Goal: Entertainment & Leisure: Consume media (video, audio)

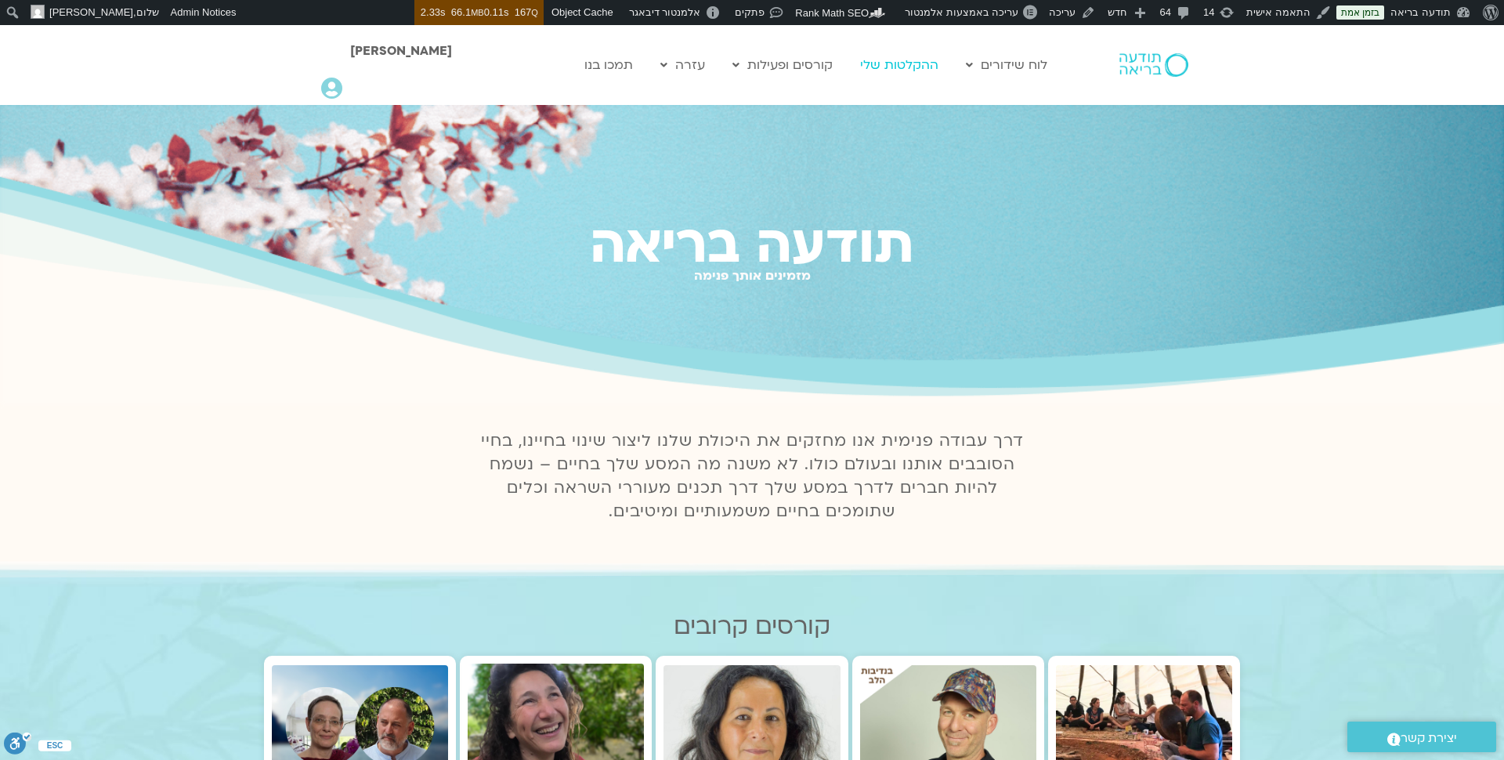
click at [919, 59] on link "ההקלטות שלי" at bounding box center [899, 65] width 94 height 30
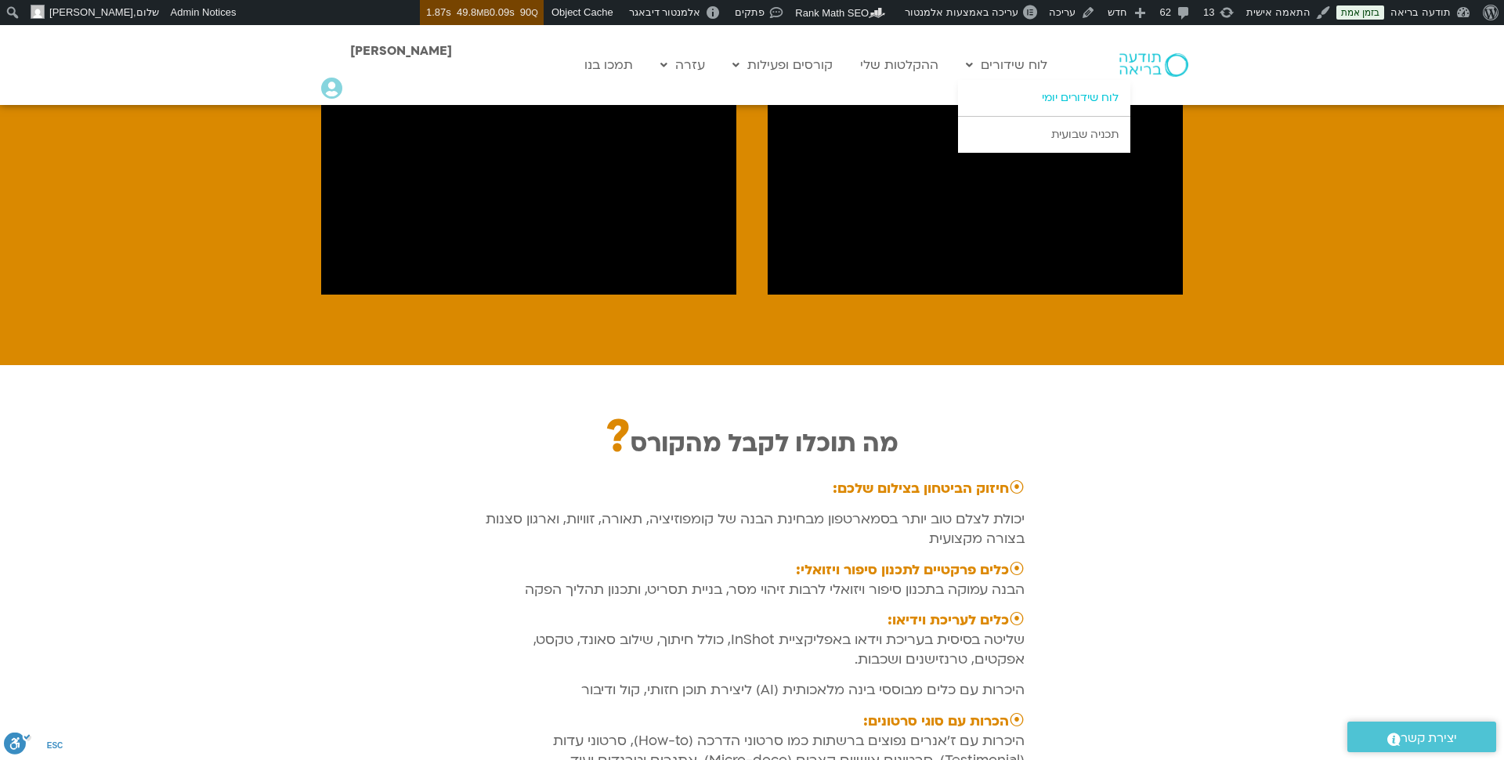
click at [1032, 93] on link "לוח שידורים יומי" at bounding box center [1044, 98] width 172 height 36
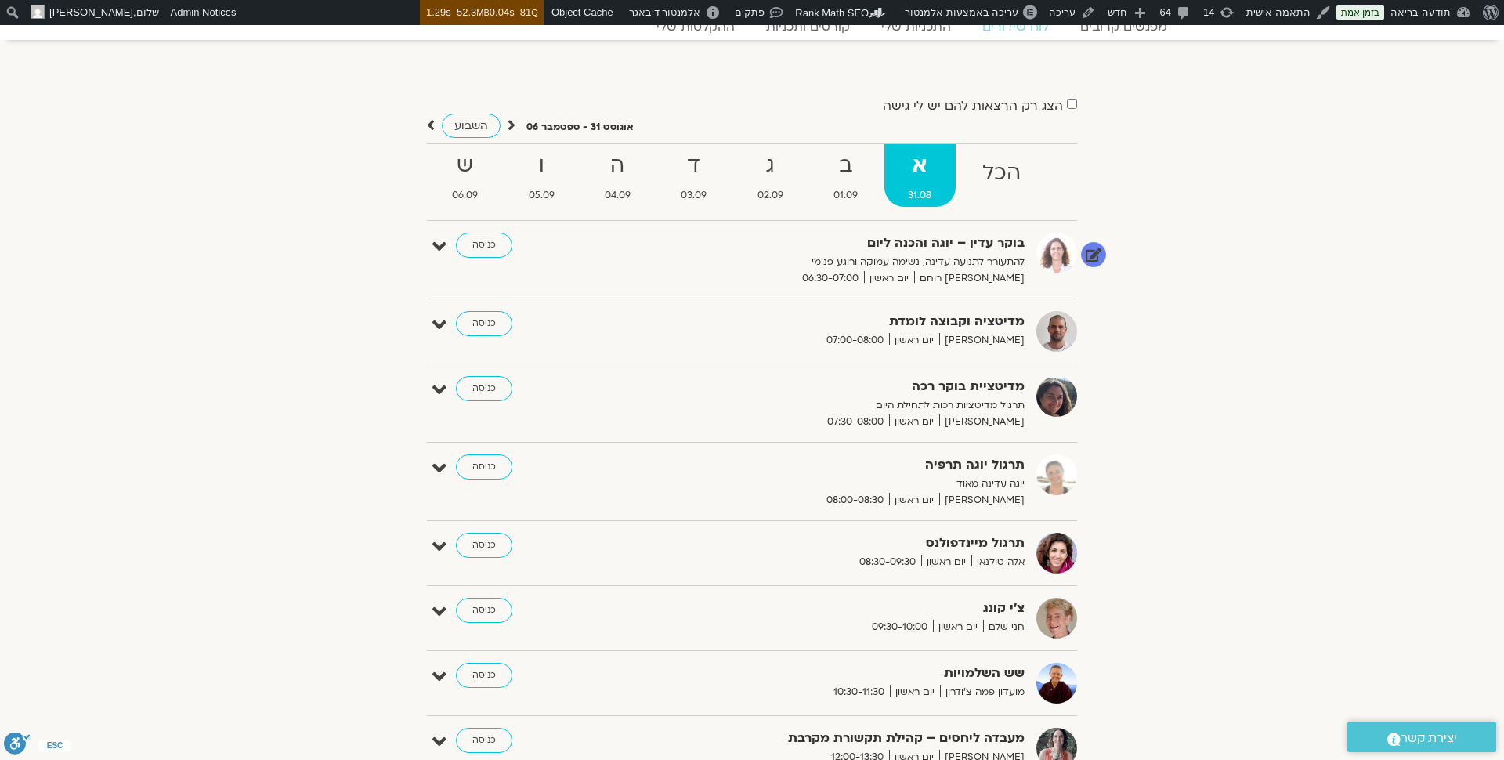
scroll to position [74, 0]
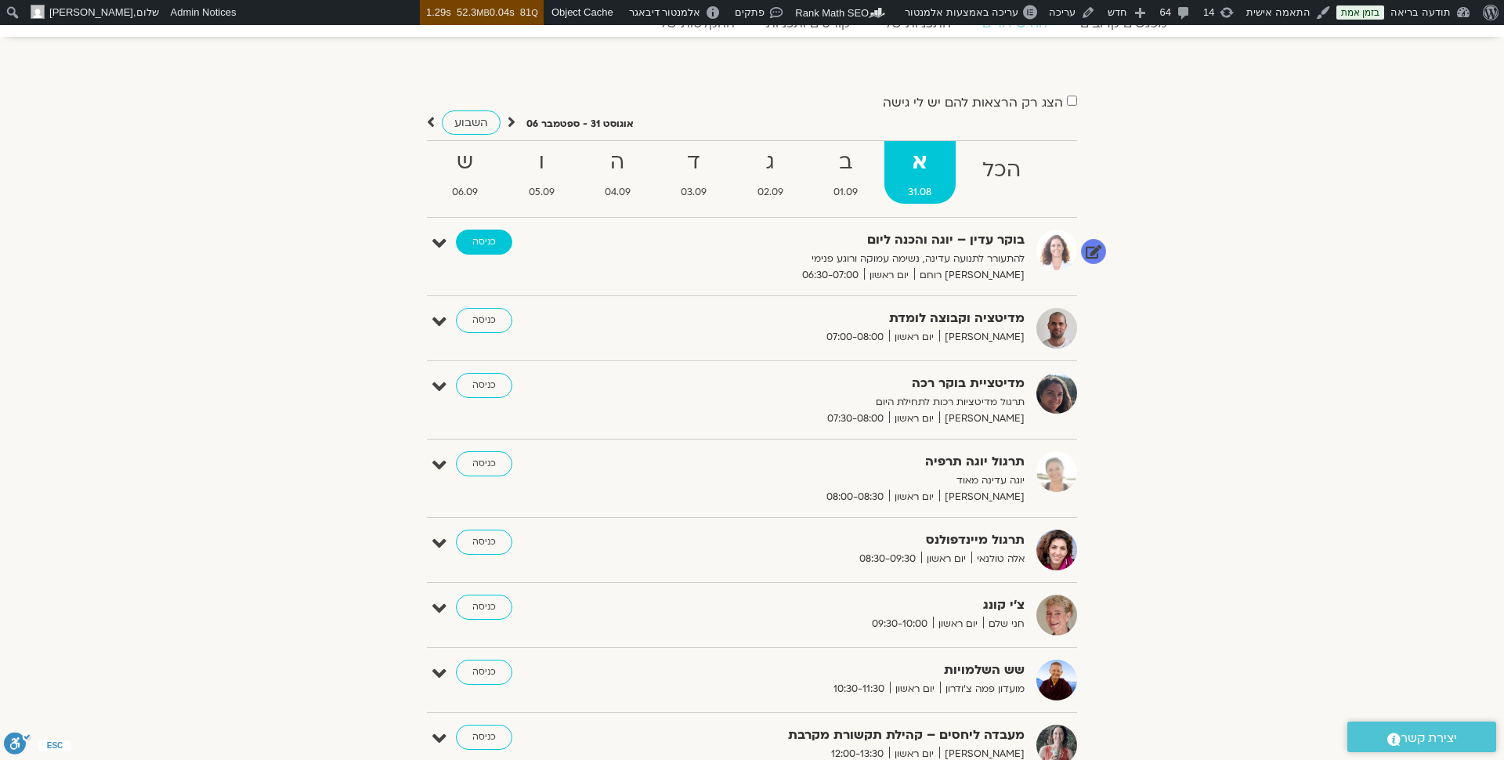
click at [495, 245] on link "כניסה" at bounding box center [484, 241] width 56 height 25
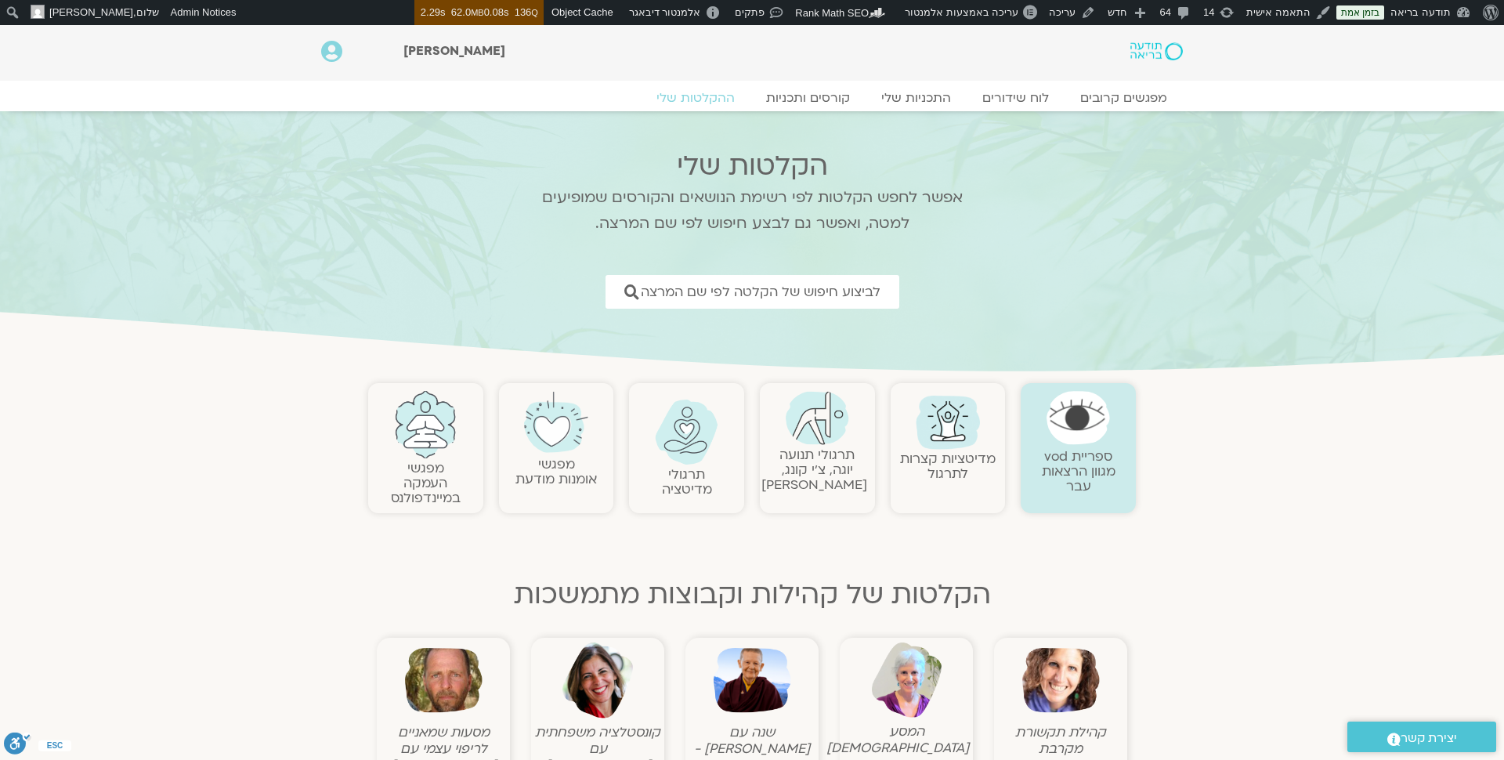
click at [811, 442] on img at bounding box center [817, 418] width 63 height 54
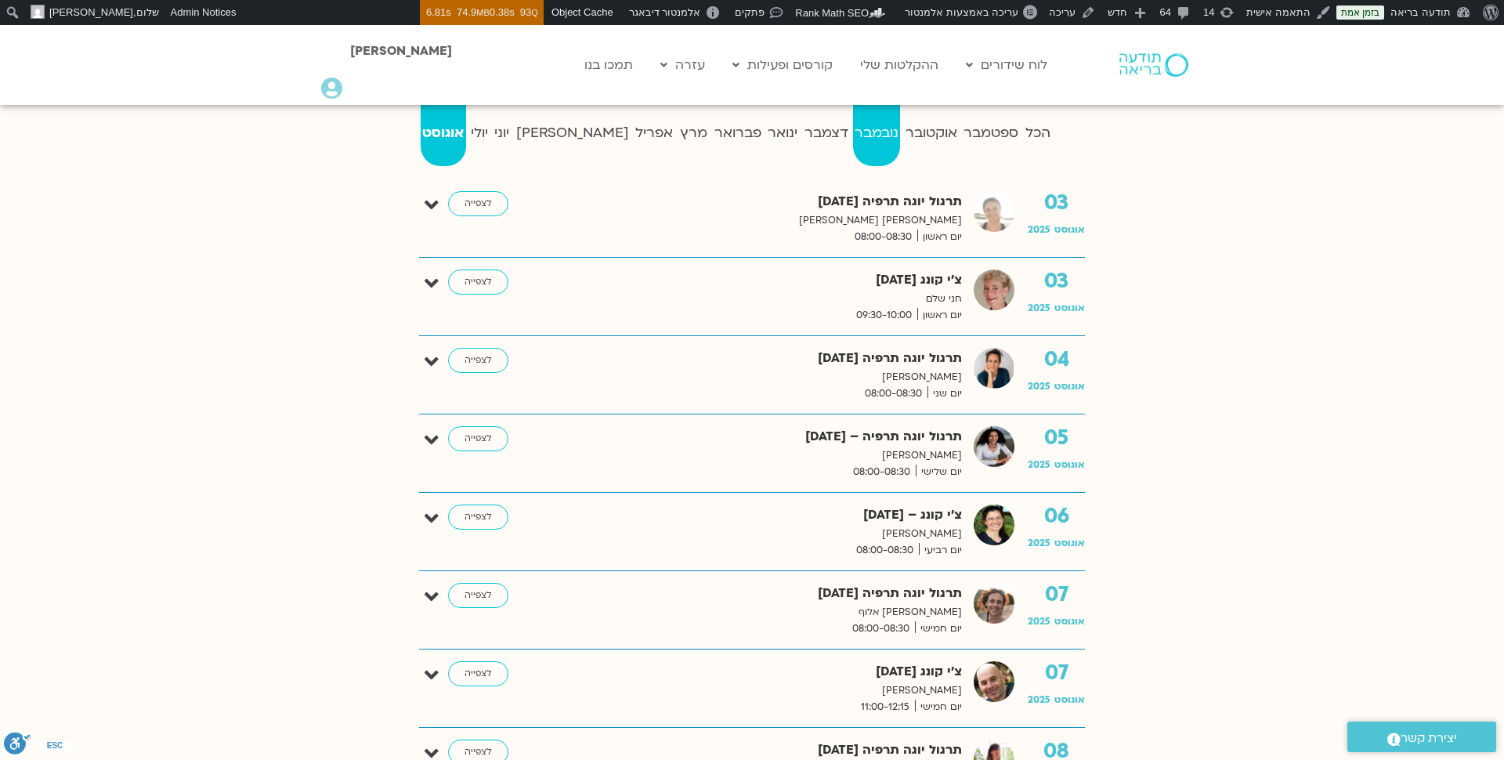
scroll to position [431, 0]
click at [766, 139] on strong "ינואר" at bounding box center [783, 131] width 34 height 23
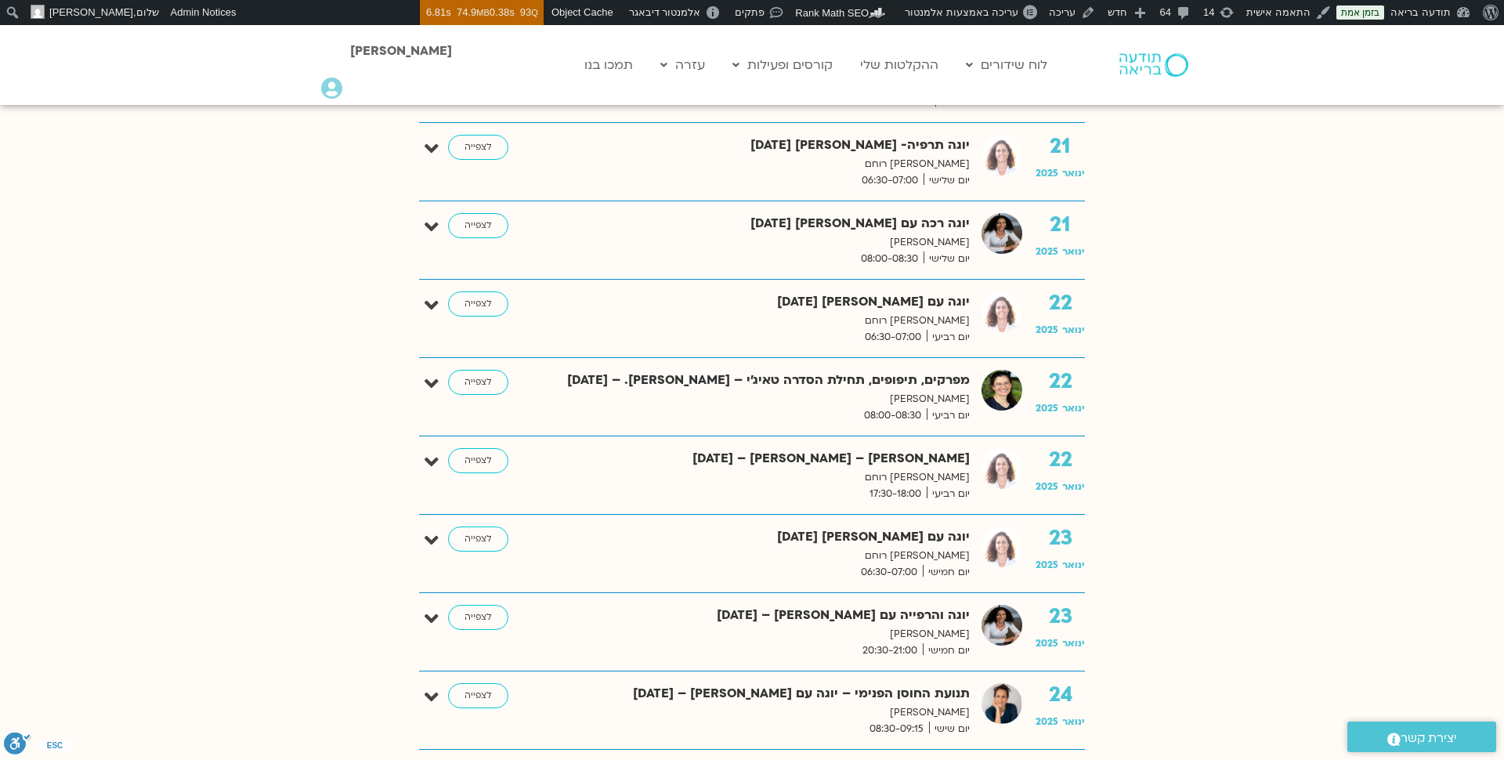
scroll to position [3306, 0]
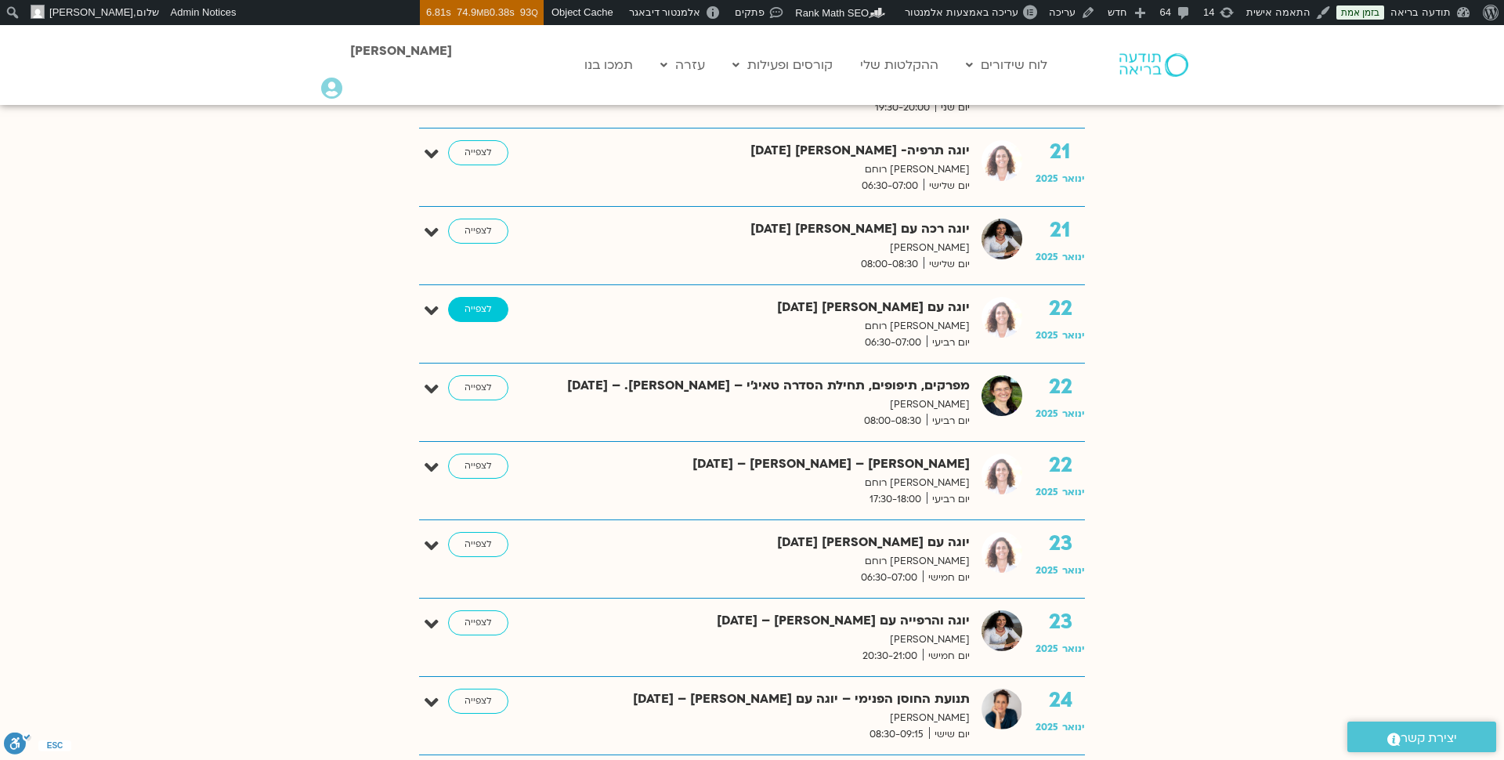
click at [489, 297] on link "לצפייה" at bounding box center [478, 309] width 60 height 25
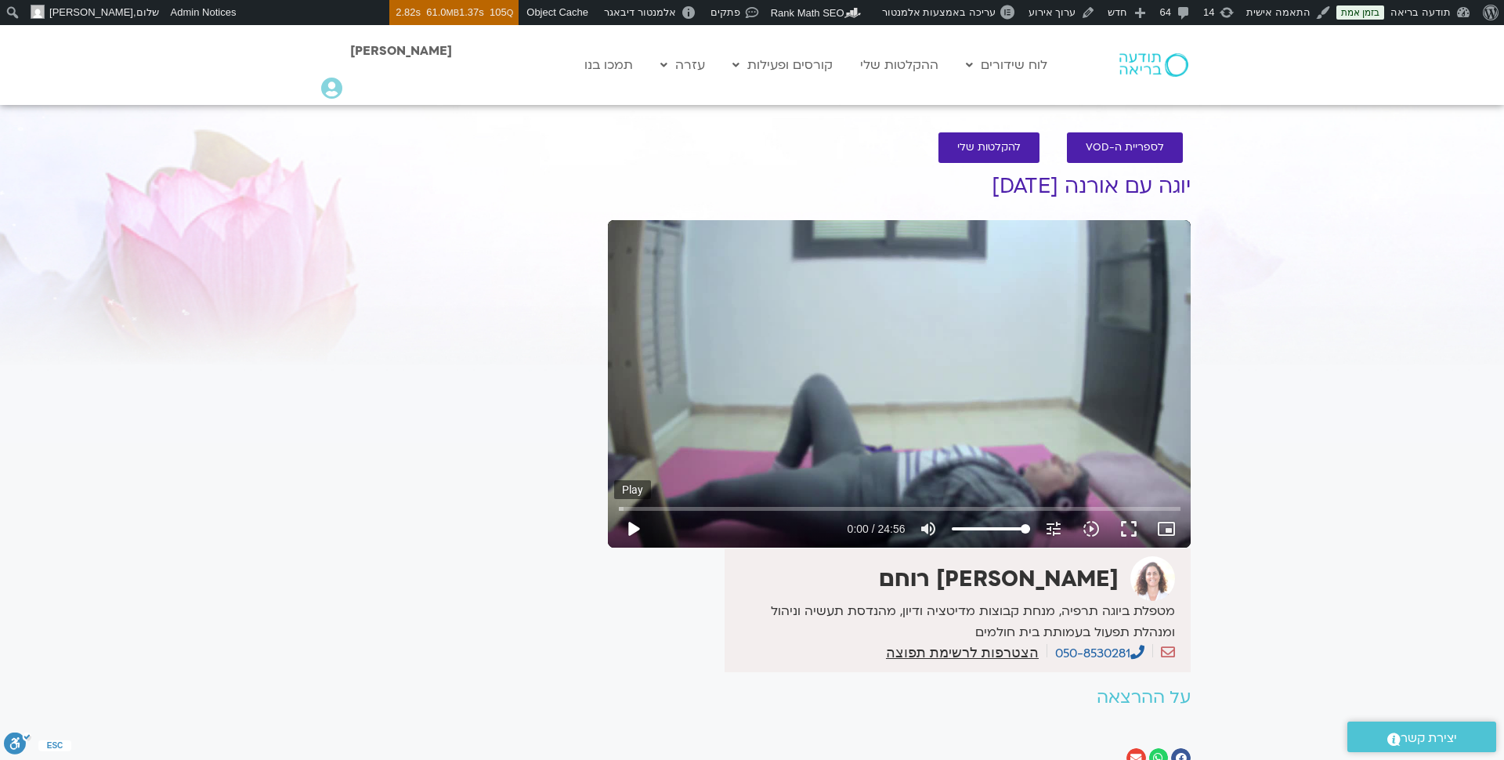
click at [631, 530] on button "play_arrow" at bounding box center [633, 529] width 38 height 38
click at [1124, 526] on button "fullscreen" at bounding box center [1129, 529] width 38 height 38
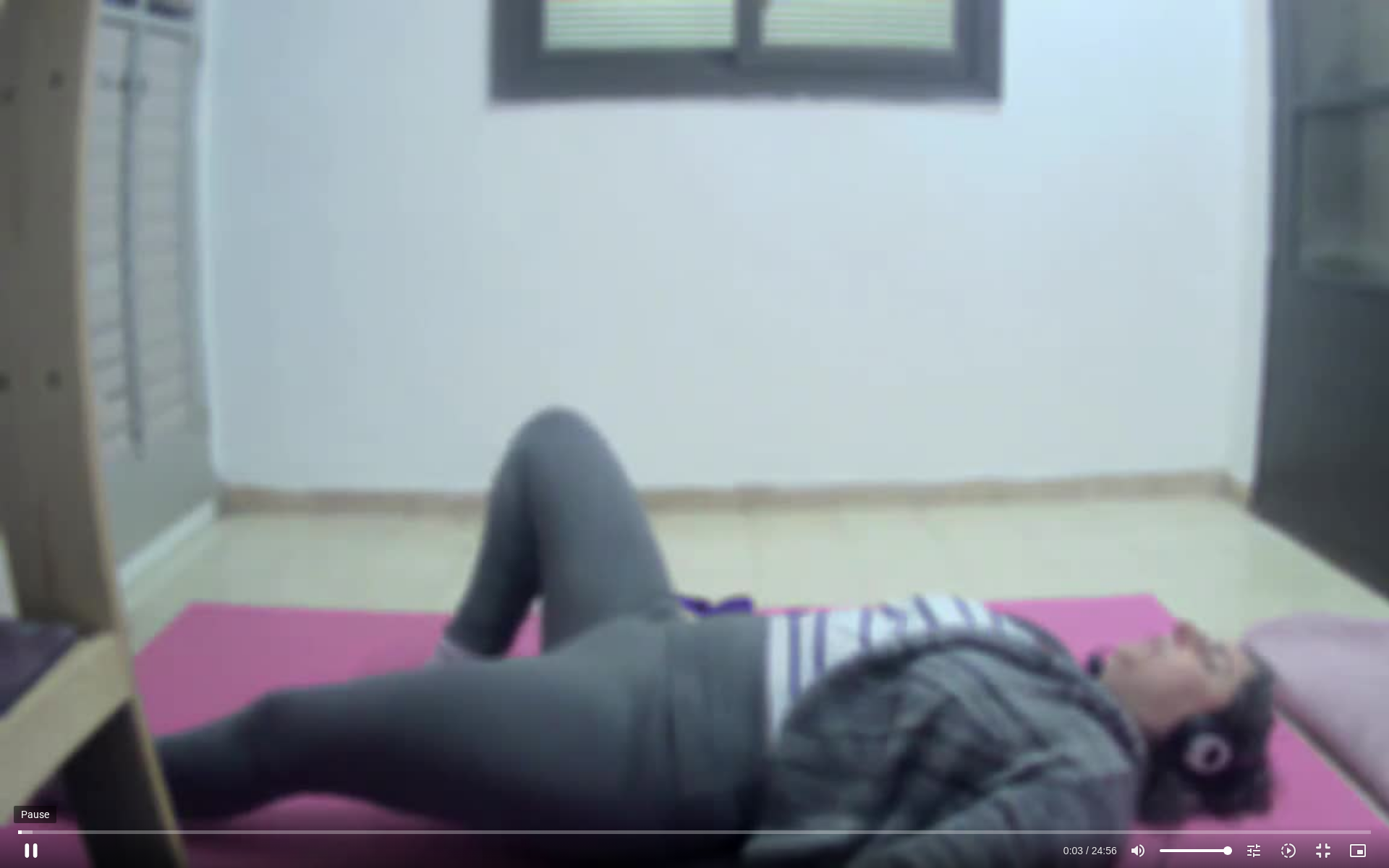
click at [31, 701] on button "pause" at bounding box center [31, 850] width 35 height 35
drag, startPoint x: 23, startPoint y: 833, endPoint x: 5, endPoint y: 832, distance: 18.0
click at [18, 701] on input "Seek" at bounding box center [694, 831] width 1353 height 8
click at [29, 701] on button "play_arrow" at bounding box center [31, 850] width 35 height 35
click at [32, 701] on button "pause" at bounding box center [31, 850] width 35 height 35
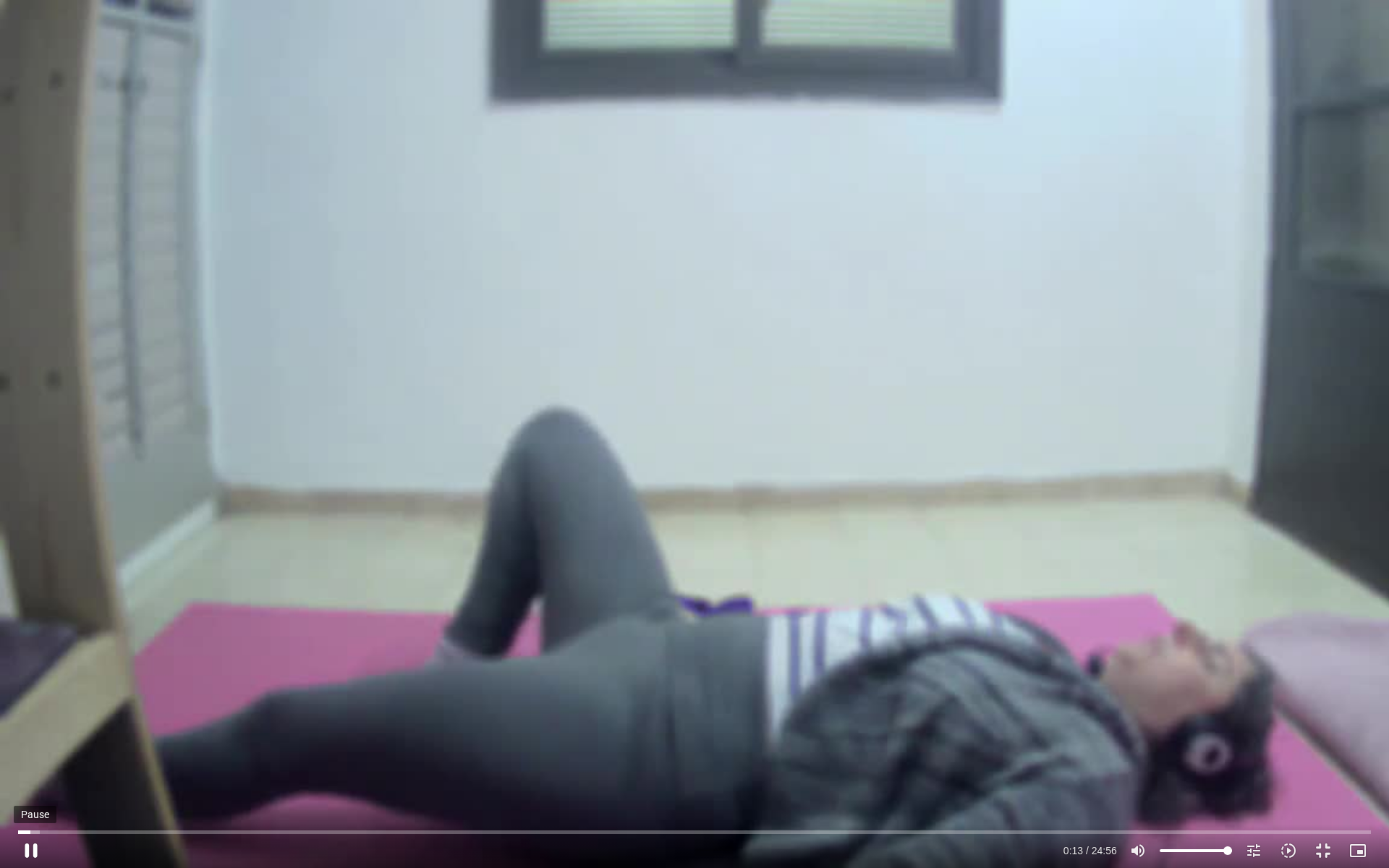
type input "14.124294"
click at [1177, 701] on input "Volume" at bounding box center [1195, 850] width 72 height 8
click at [1233, 701] on div "play_arrow 0:14 / 24:56 volume_up Mute tune Resolution Auto 720p slow_motion_vi…" at bounding box center [694, 850] width 1361 height 35
type input "100"
click at [1229, 701] on input "Volume" at bounding box center [1195, 850] width 72 height 8
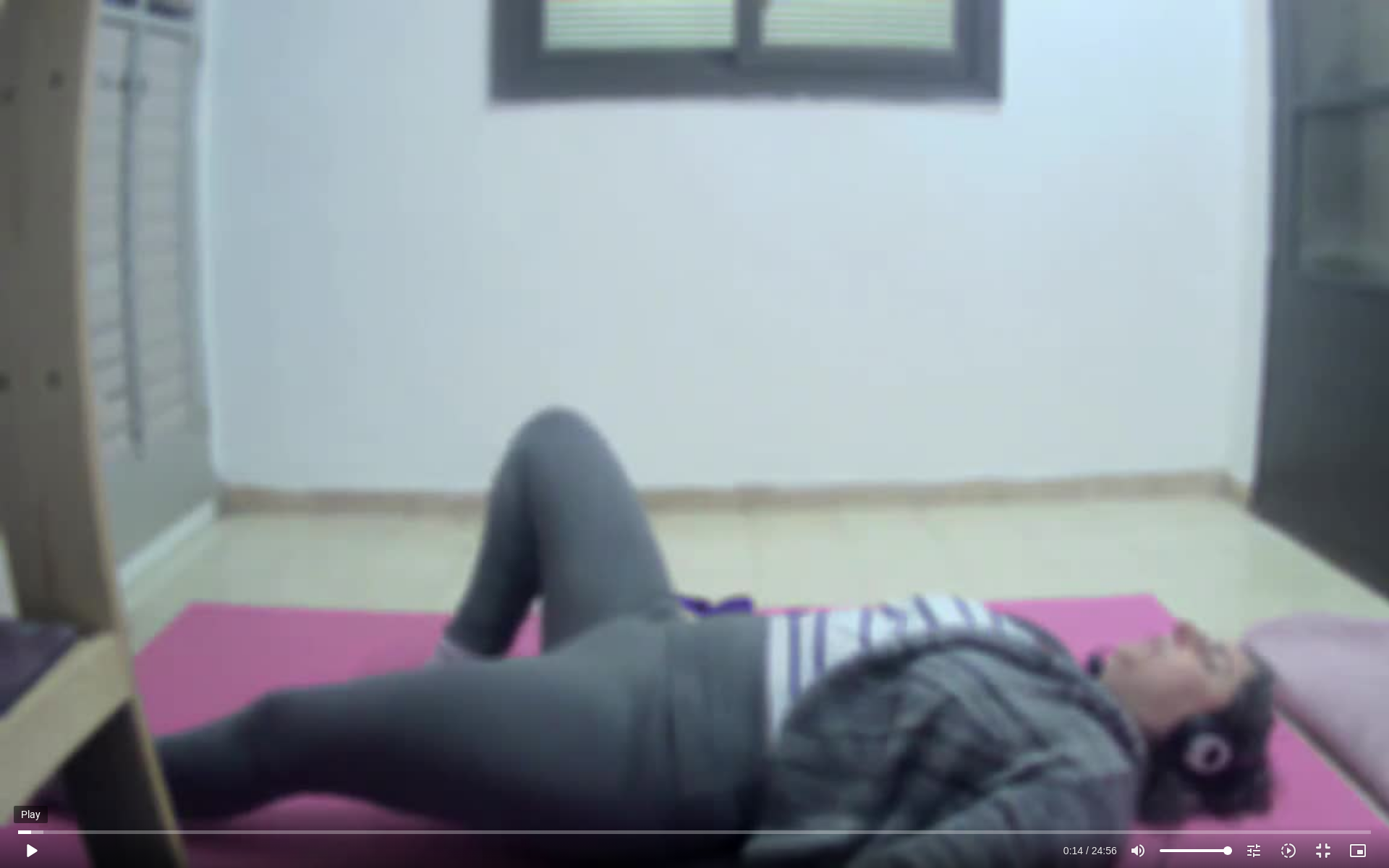
click at [33, 701] on button "play_arrow" at bounding box center [31, 850] width 35 height 35
drag, startPoint x: 37, startPoint y: 831, endPoint x: 24, endPoint y: 829, distance: 13.2
click at [24, 701] on input "Seek" at bounding box center [694, 831] width 1353 height 8
type input "162.607727"
type input "95.0088774906293"
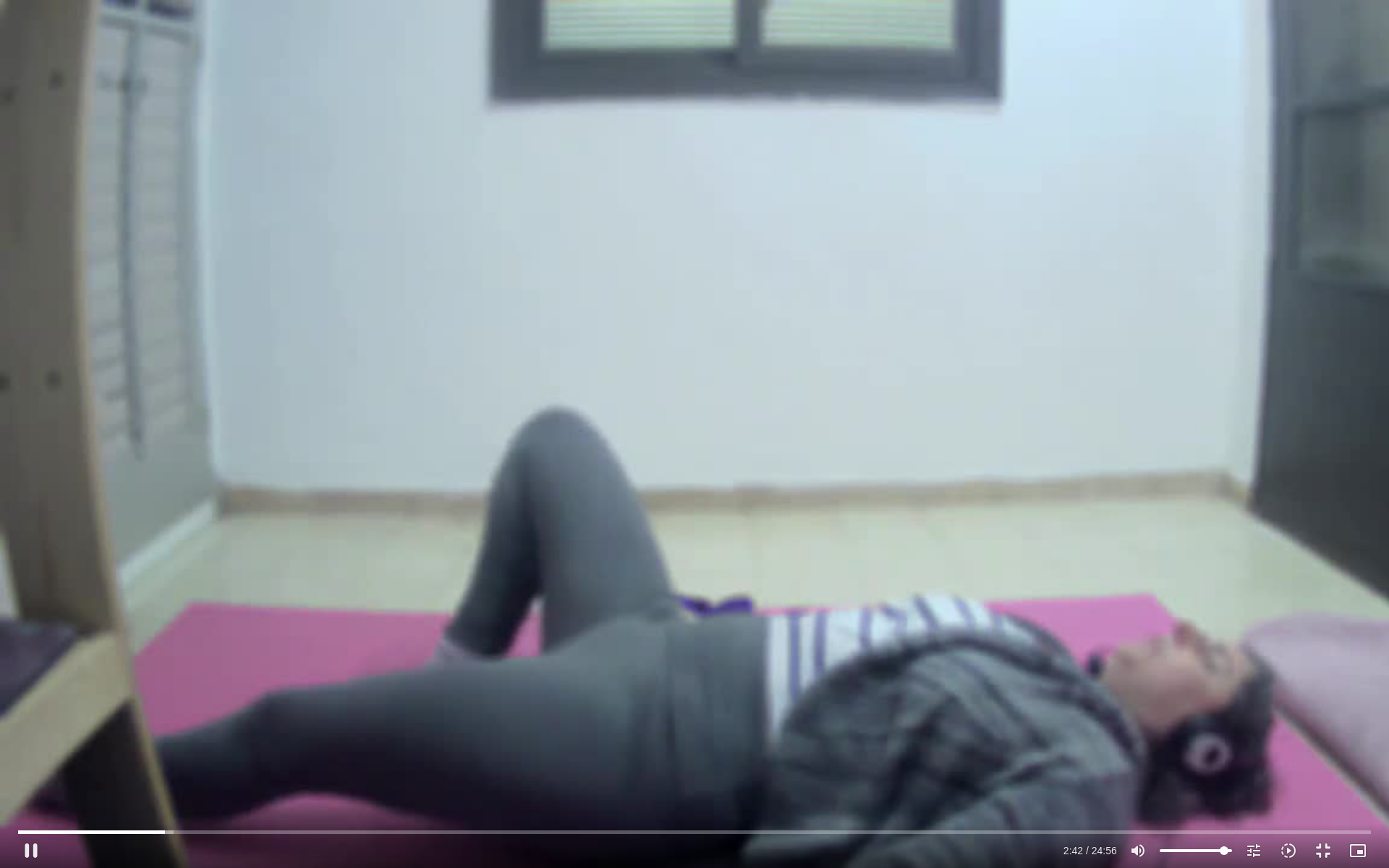
type input "162.641431"
type input "92.2667192740186"
type input "162.669144"
type input "87.4926020911422"
type input "162.702725"
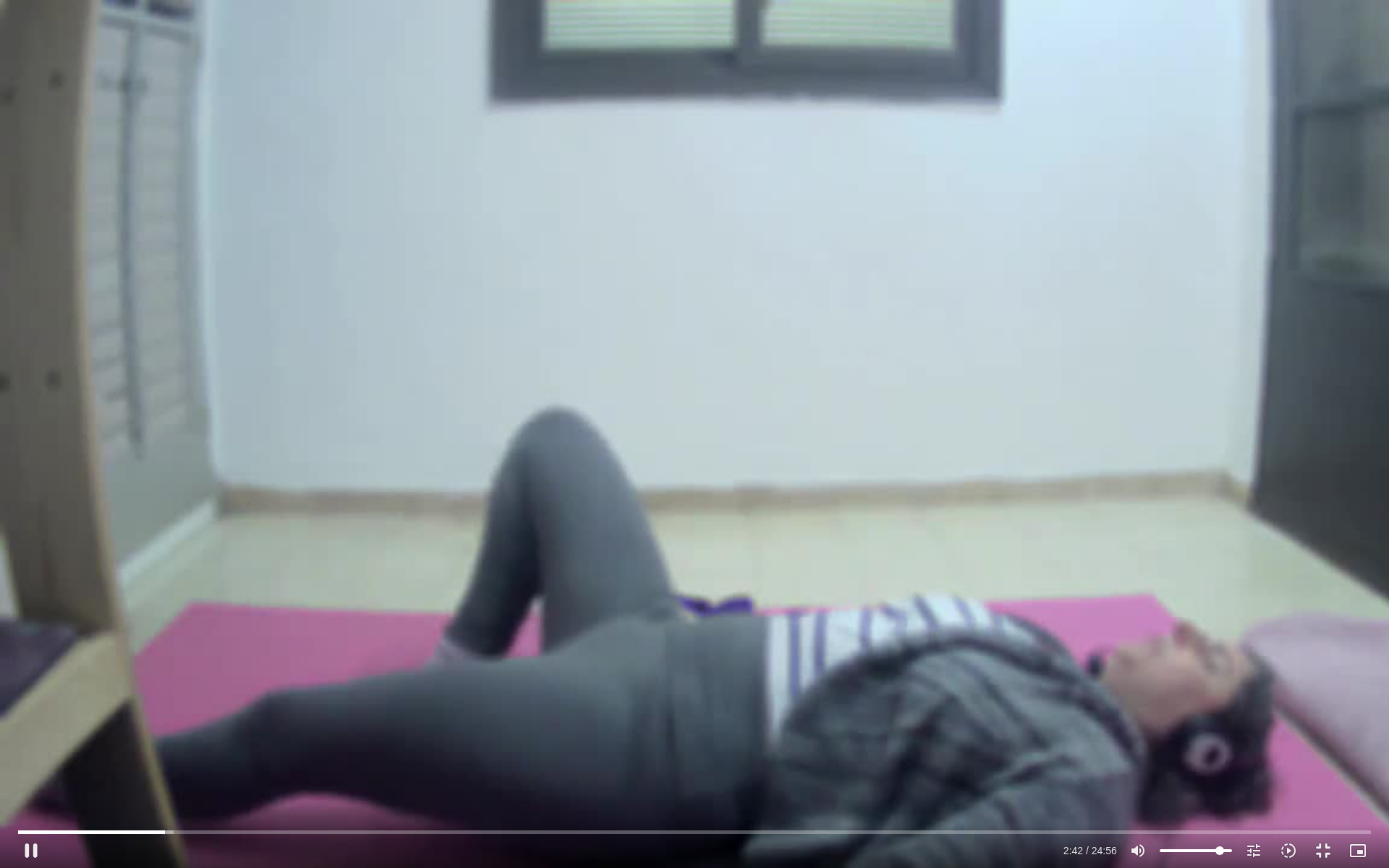
type input "82.767804300651"
type input "162.719796"
type input "80.7654369698165"
type input "162.730506"
type input "79.7889130005918"
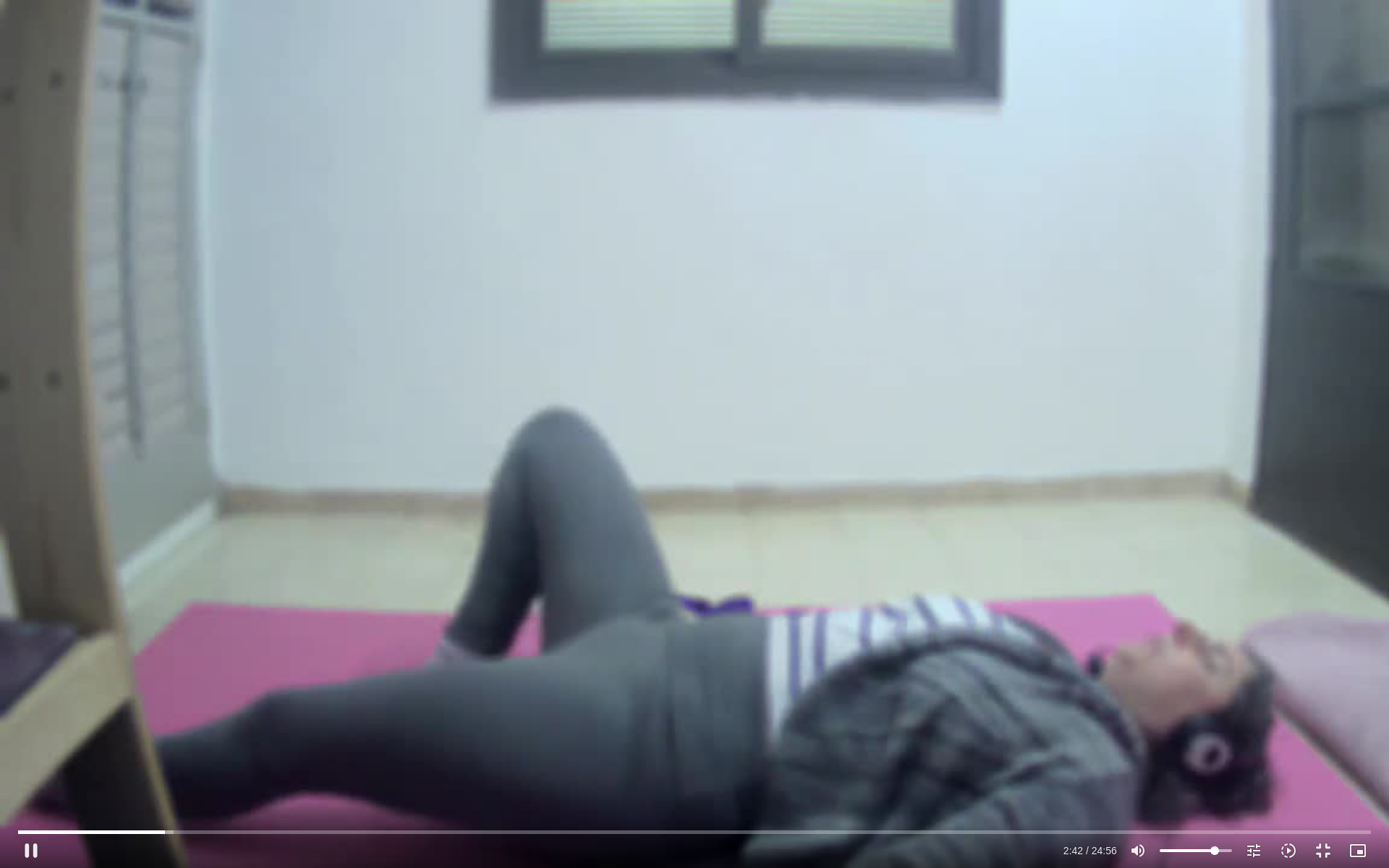
type input "162.743332"
type input "78.1021897810219"
type input "162.756199"
type input "77.3821266521997"
type input "162.767496"
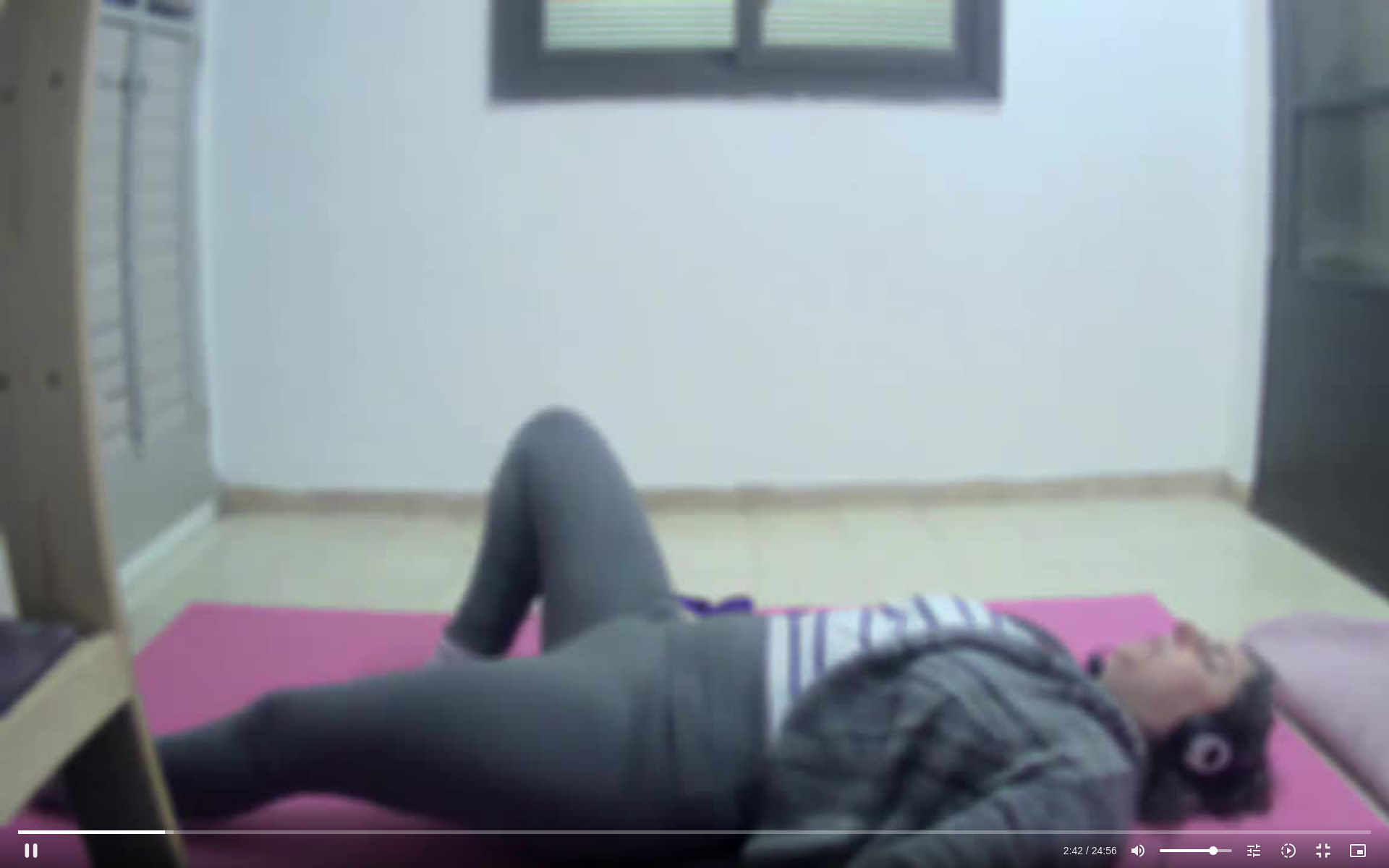
type input "76.6521996449004"
type input "162.780655"
type input "75.5079897415664"
type input "162.791688"
type input "74.0777273623989"
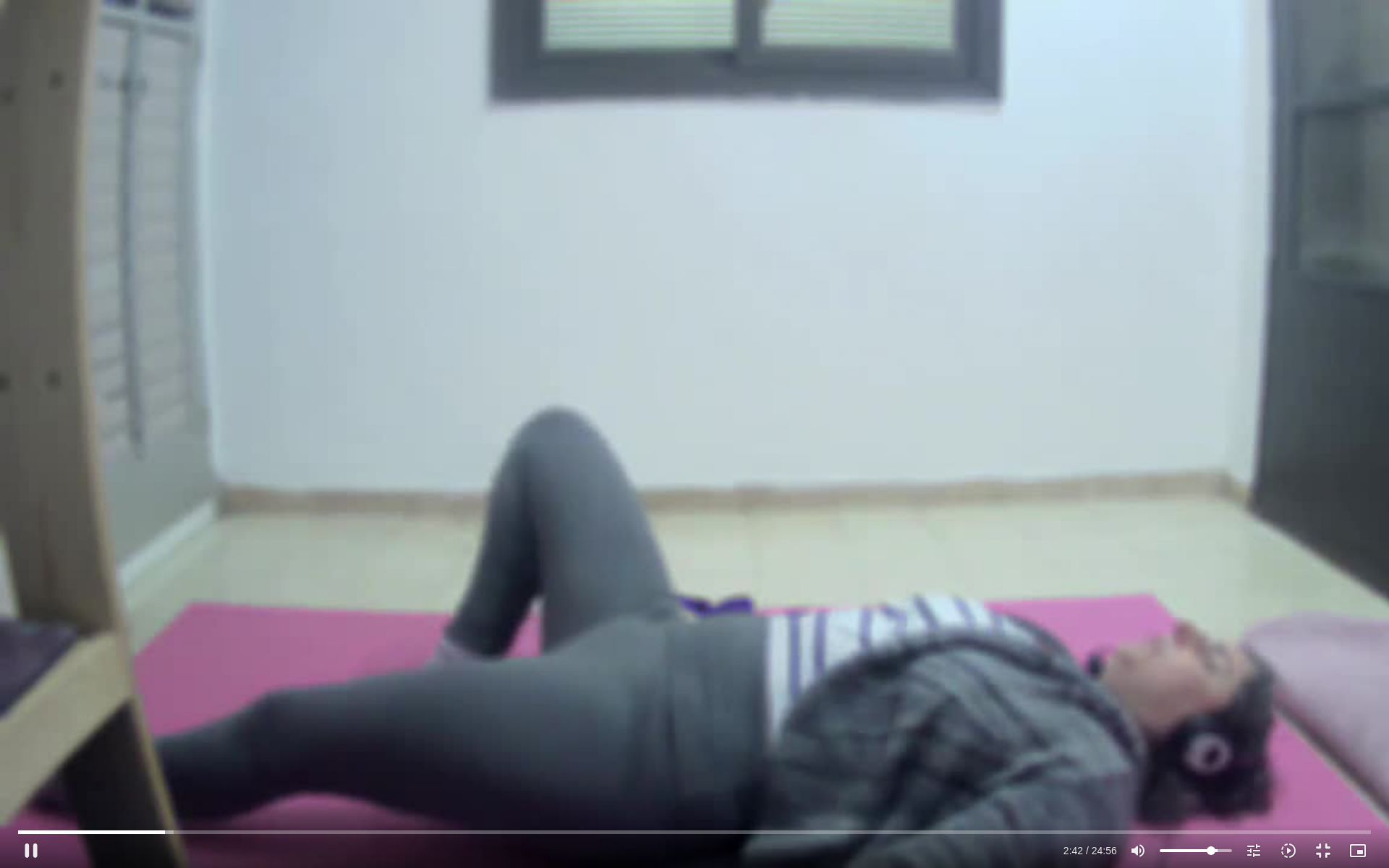
type input "162.80175"
type input "73.4858946537779"
type input "162.811273"
type input "72.9532452160189"
type input "162.821322"
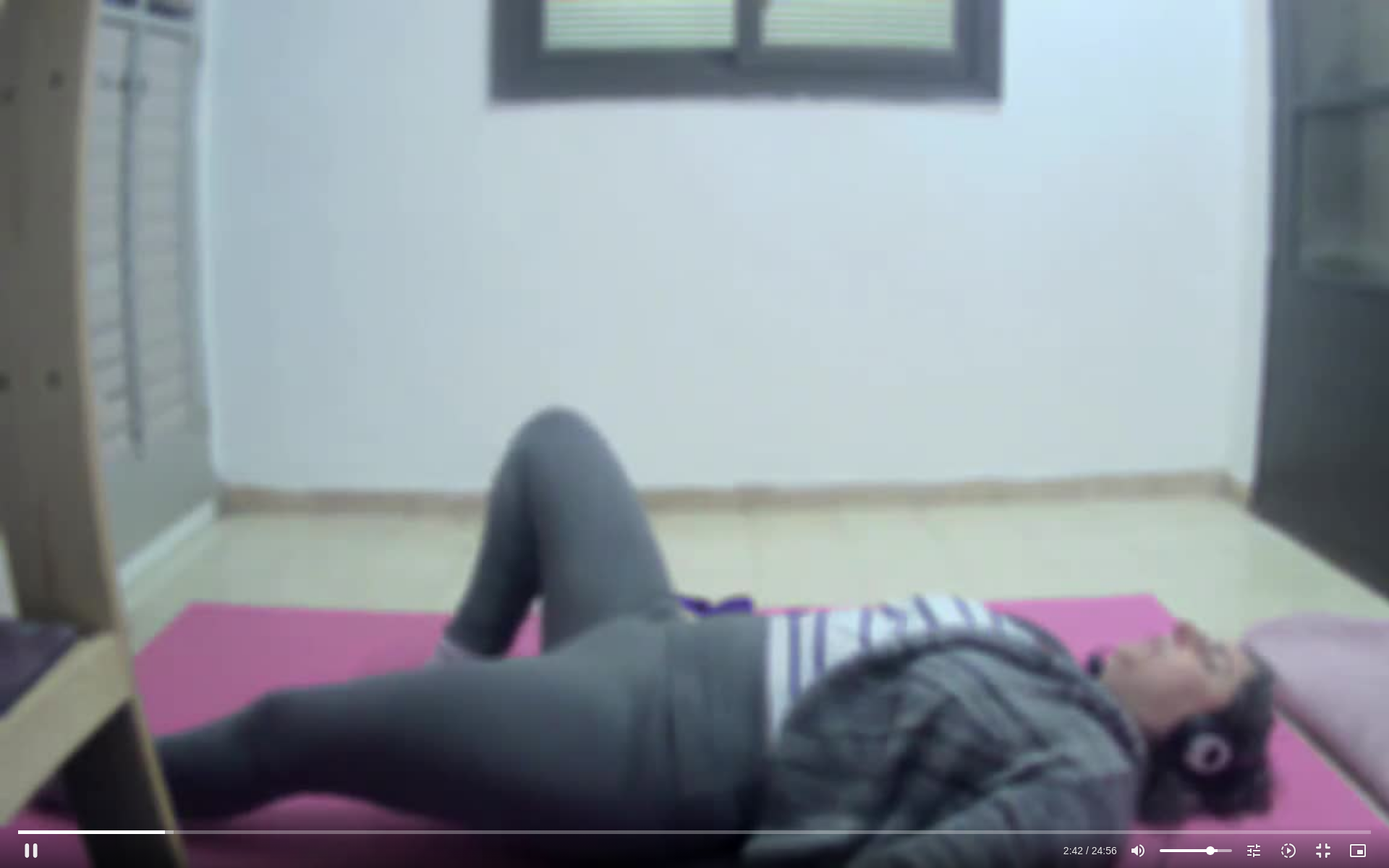
type input "72.2430459656737"
type input "162.844683"
type input "70.3294535411324"
type input "162.854113"
type input "69.6192542907871"
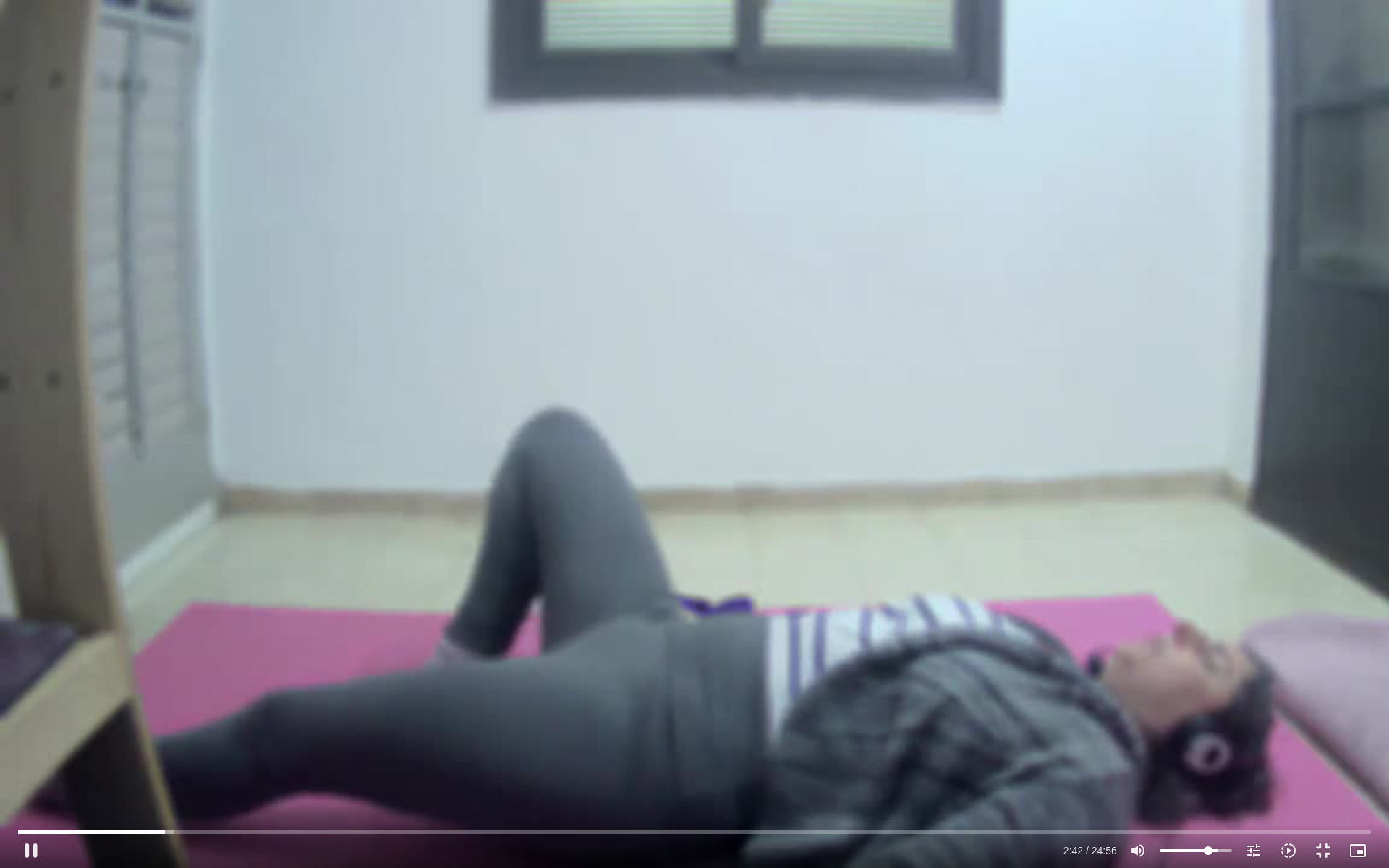
type input "162.862537"
type input "68.8794634050109"
type input "162.870679"
type input "68.1100808838035"
type input "162.879879"
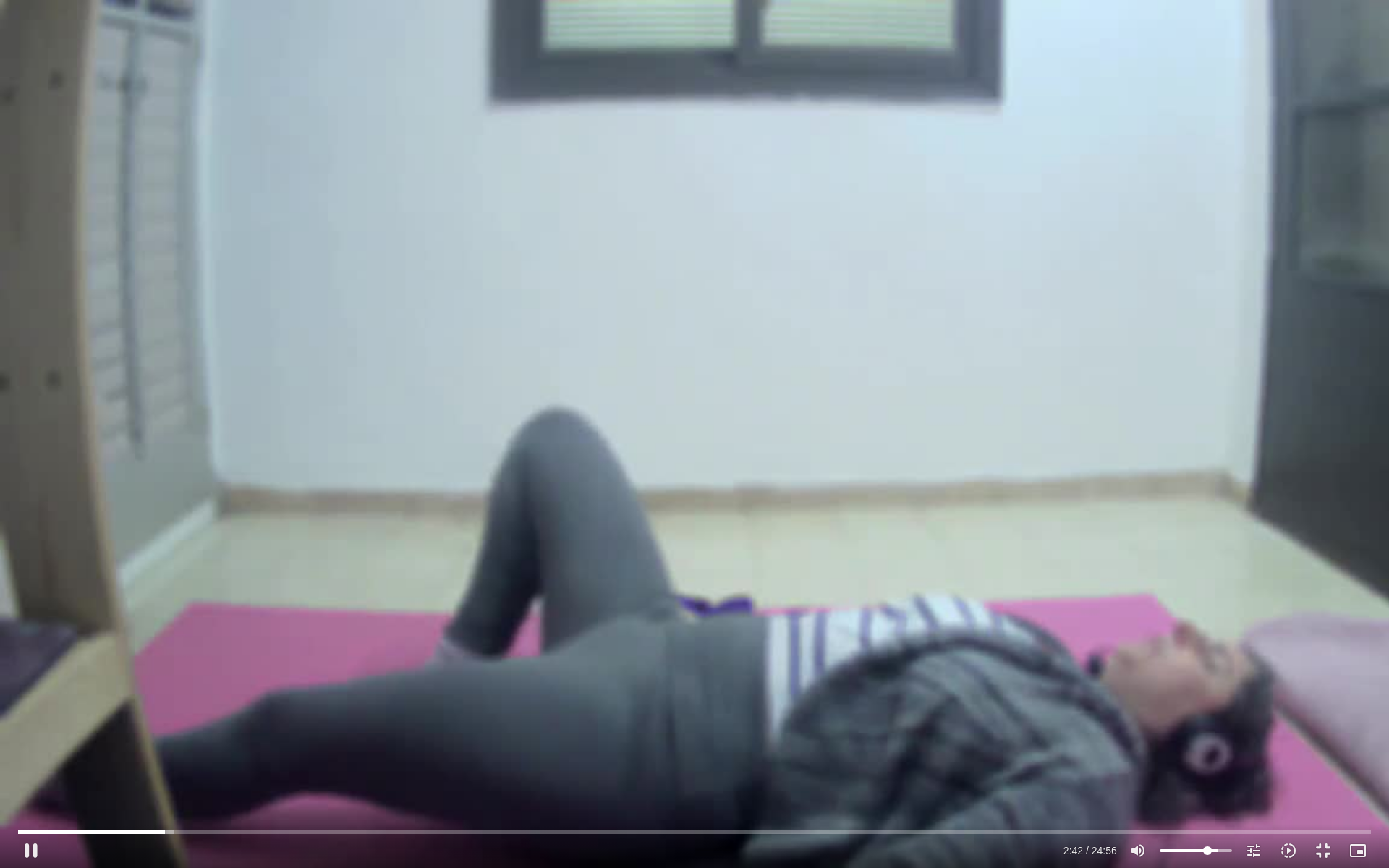
type input "67.3505622410732"
type input "162.88868"
type input "66.6009074768199"
type input "162.896843"
type input "65.8611165910436"
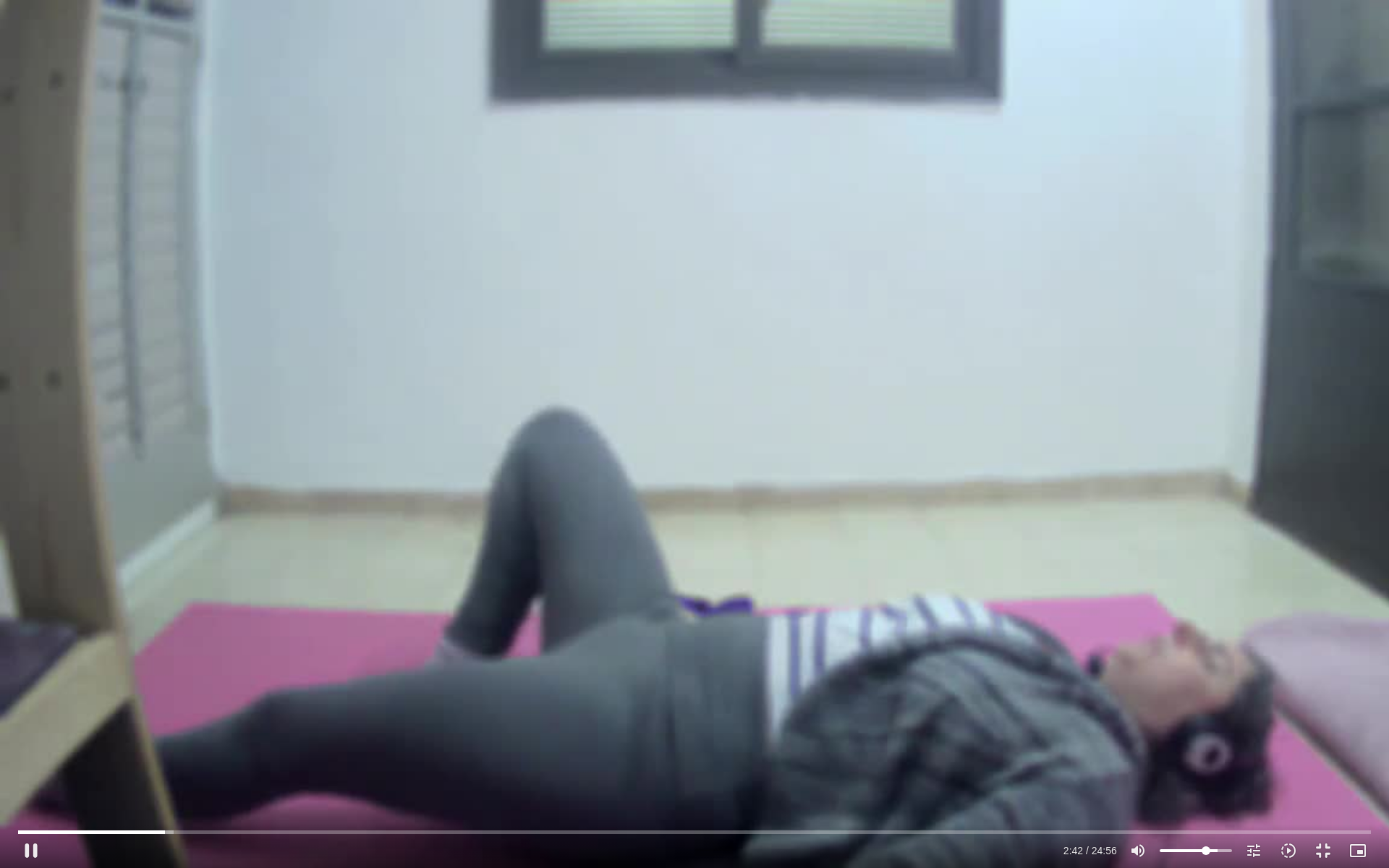
type input "162.90448"
type input "65.3284671532847"
type input "162.917593"
type input "64.0757545867035"
type input "162.934192"
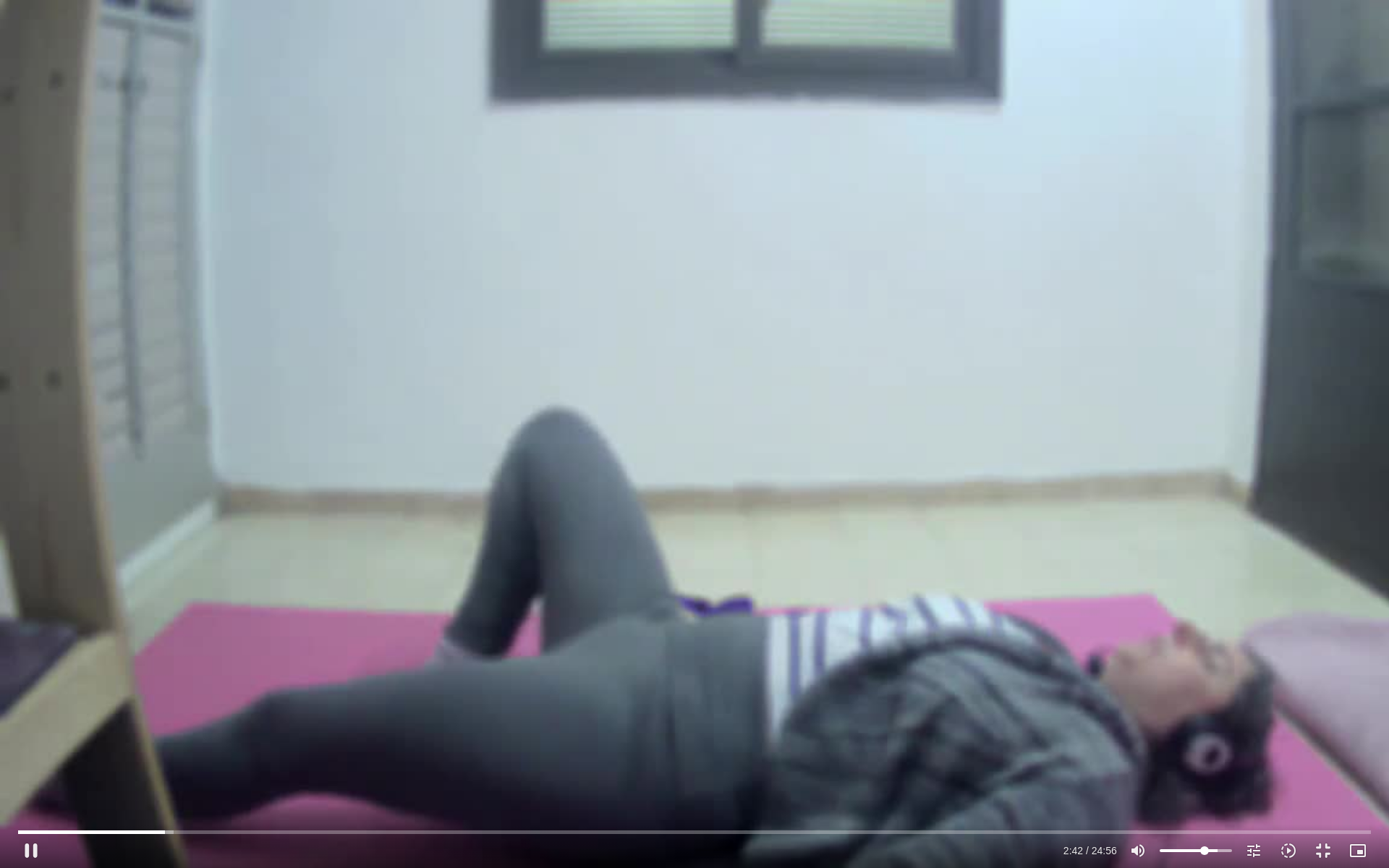
type input "62.5567173012429"
type input "162.949756"
type input "62.3002564608404"
type input "162.967602"
type input "60.9489051094891"
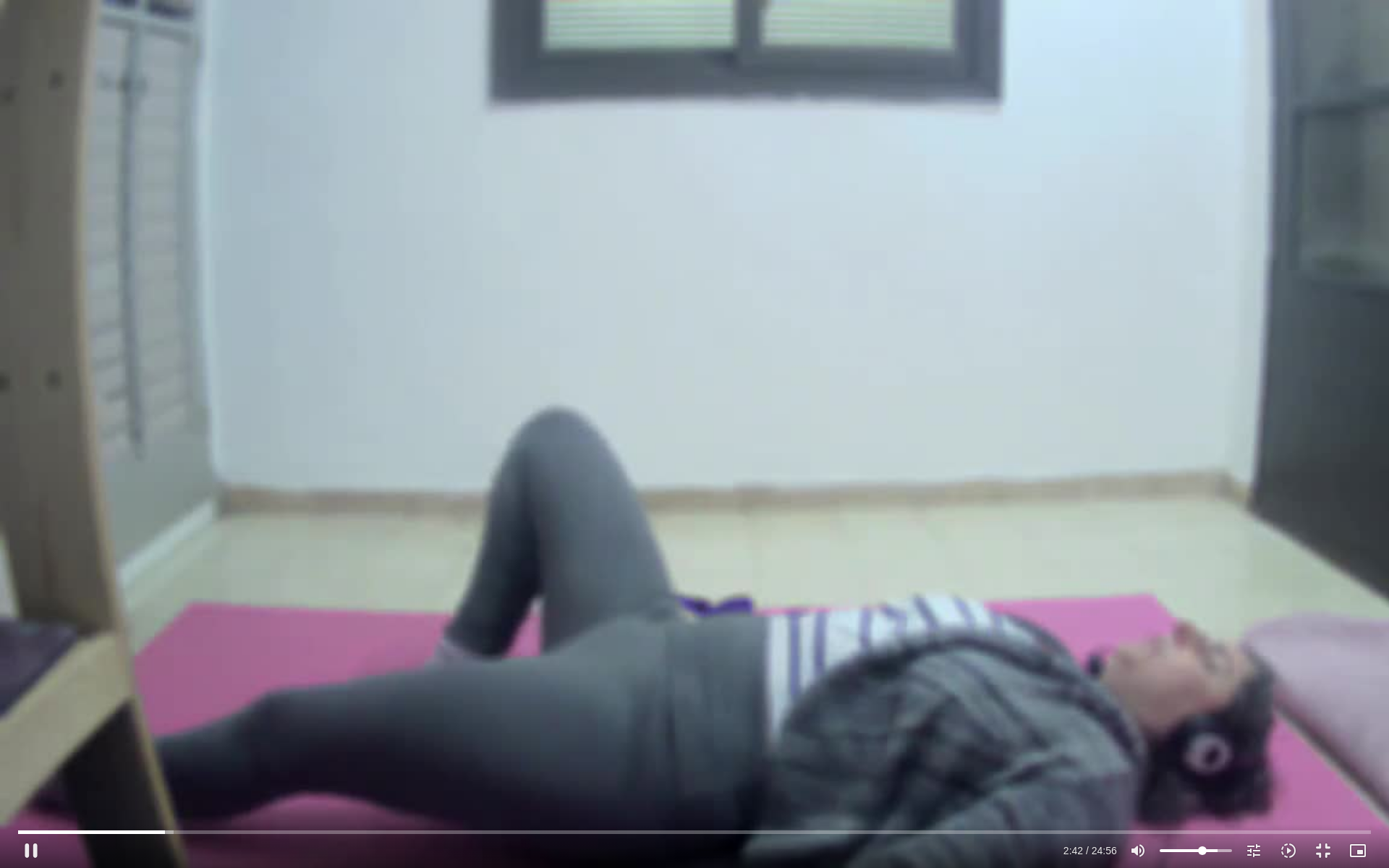
type input "162.975569"
type input "60.5839416058394"
type input "162.991427"
type input "60.0710199250345"
type input "163.00017"
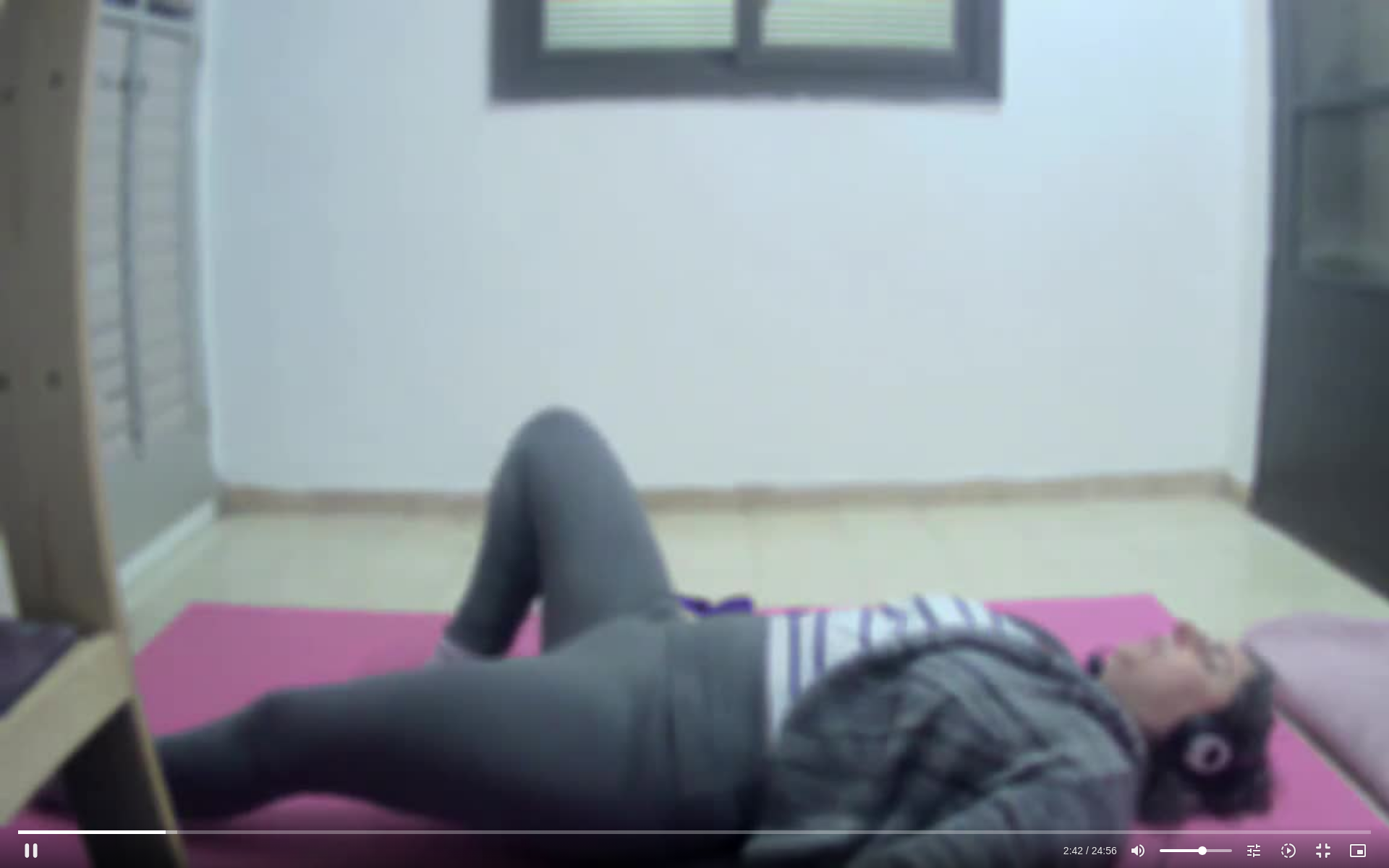
type input "59.4890510948905"
type input "163.008873"
type input "58.8183073584534"
type input "163.024634"
type input "58.2955217991714"
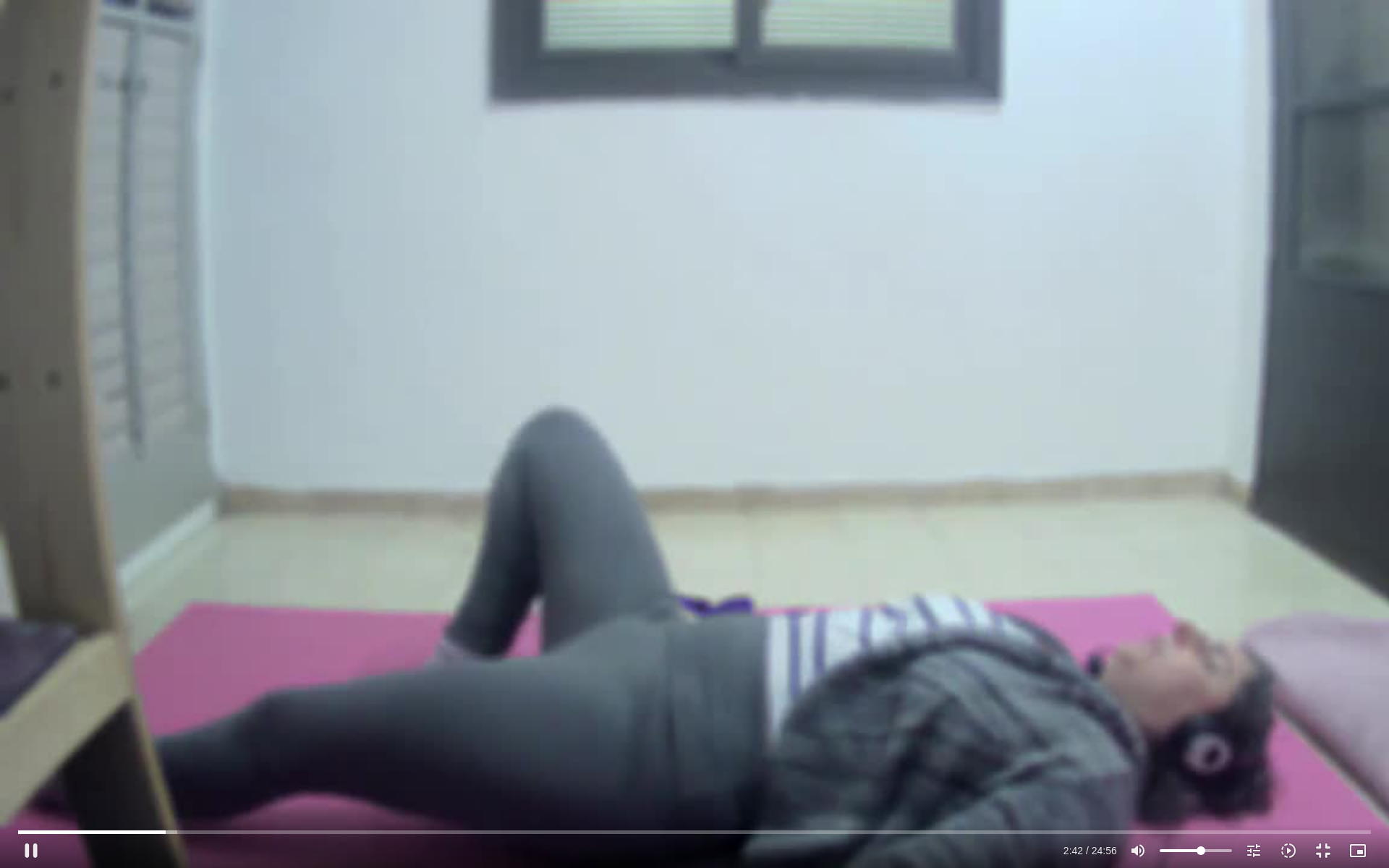
type input "163.033018"
type input "57.7628723614125"
type input "163.041627"
type input "57.2006312882225"
type input "163.049675"
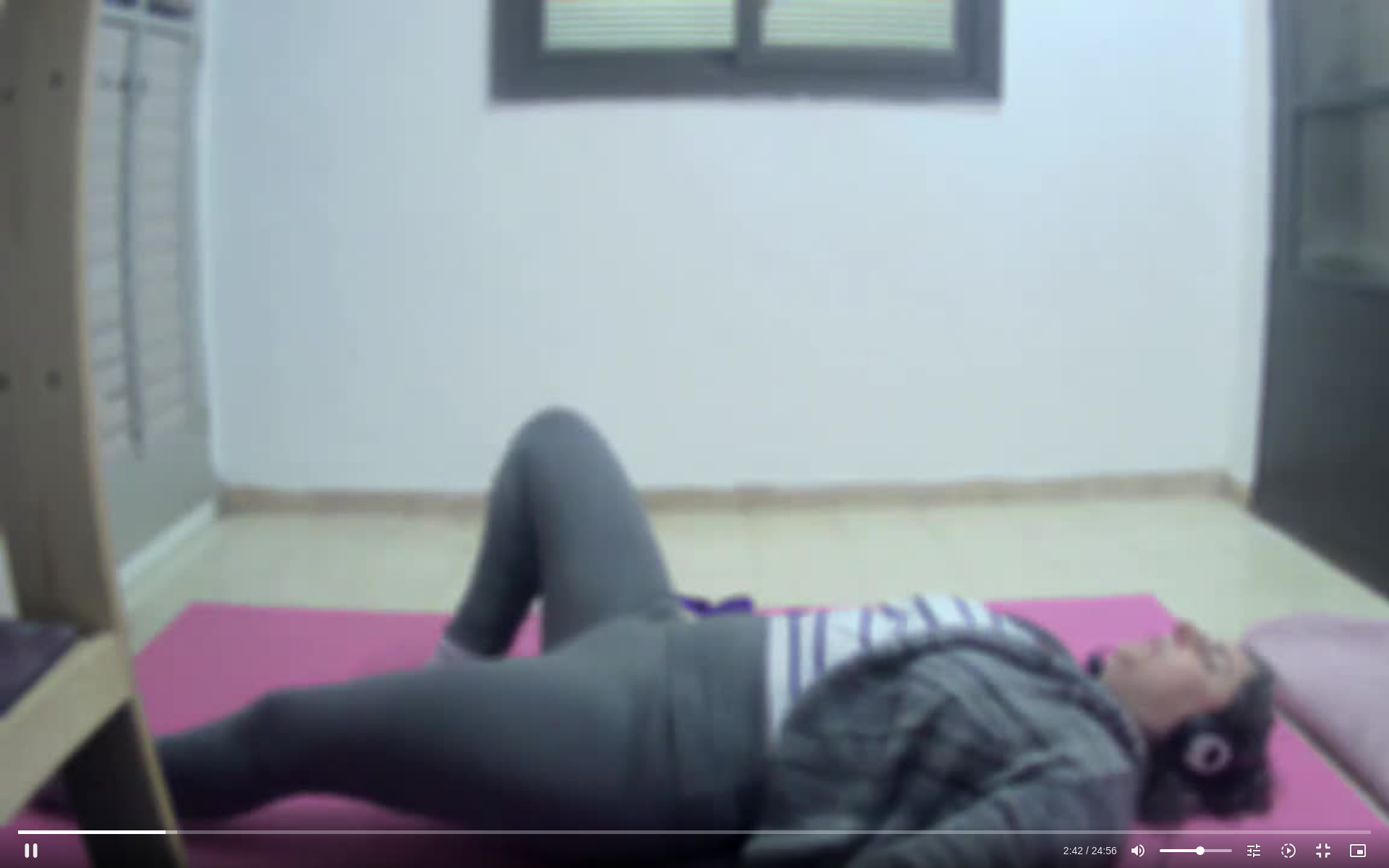
type input "56.6581179719866"
type input "163.058013"
type input "56.1353324127047"
type input "163.06639"
type input "55.5928190964687"
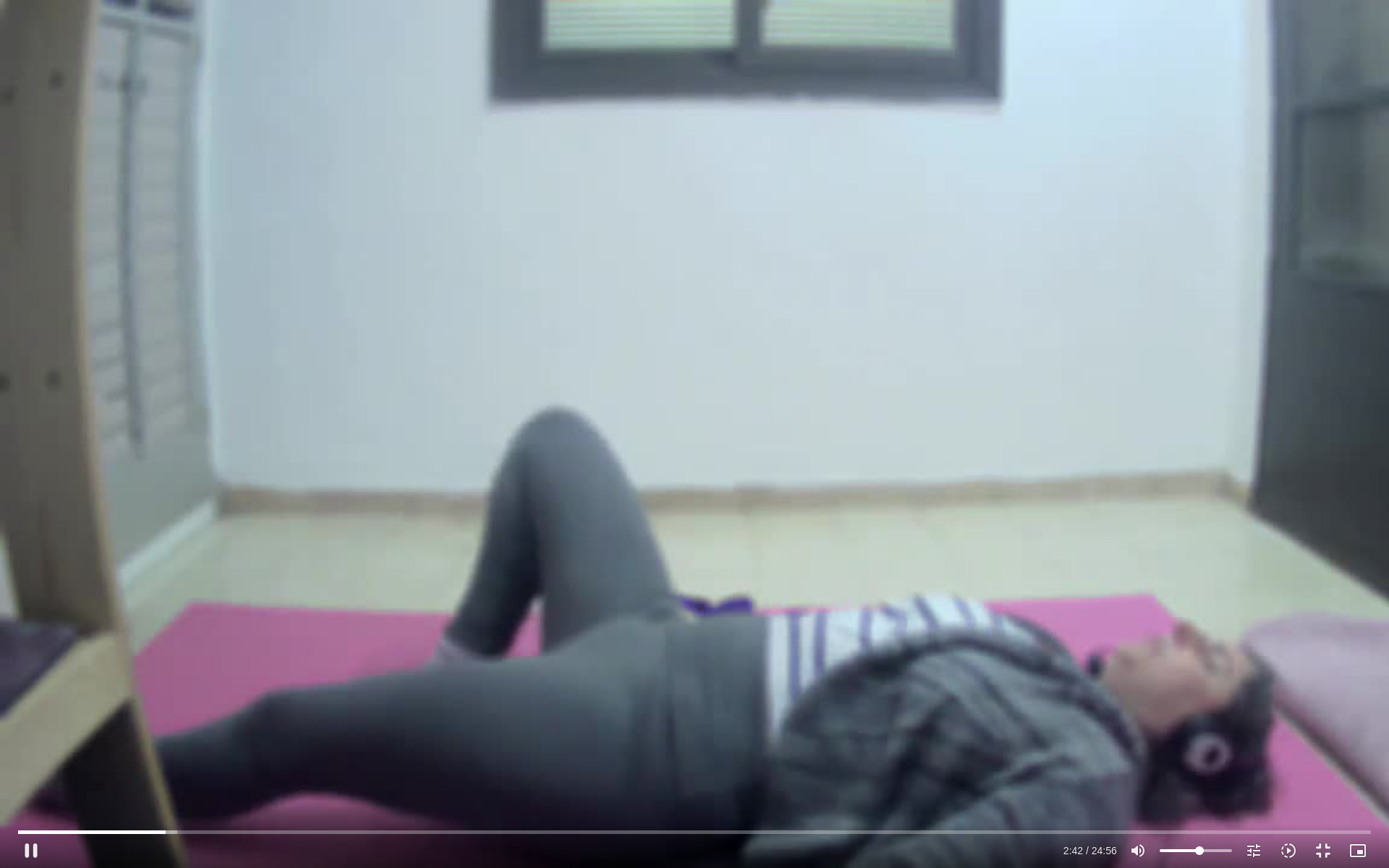
type input "163.074764"
type input "55.0700335371868"
type input "163.092614"
type input "53.8370487275597"
type input "163.101124"
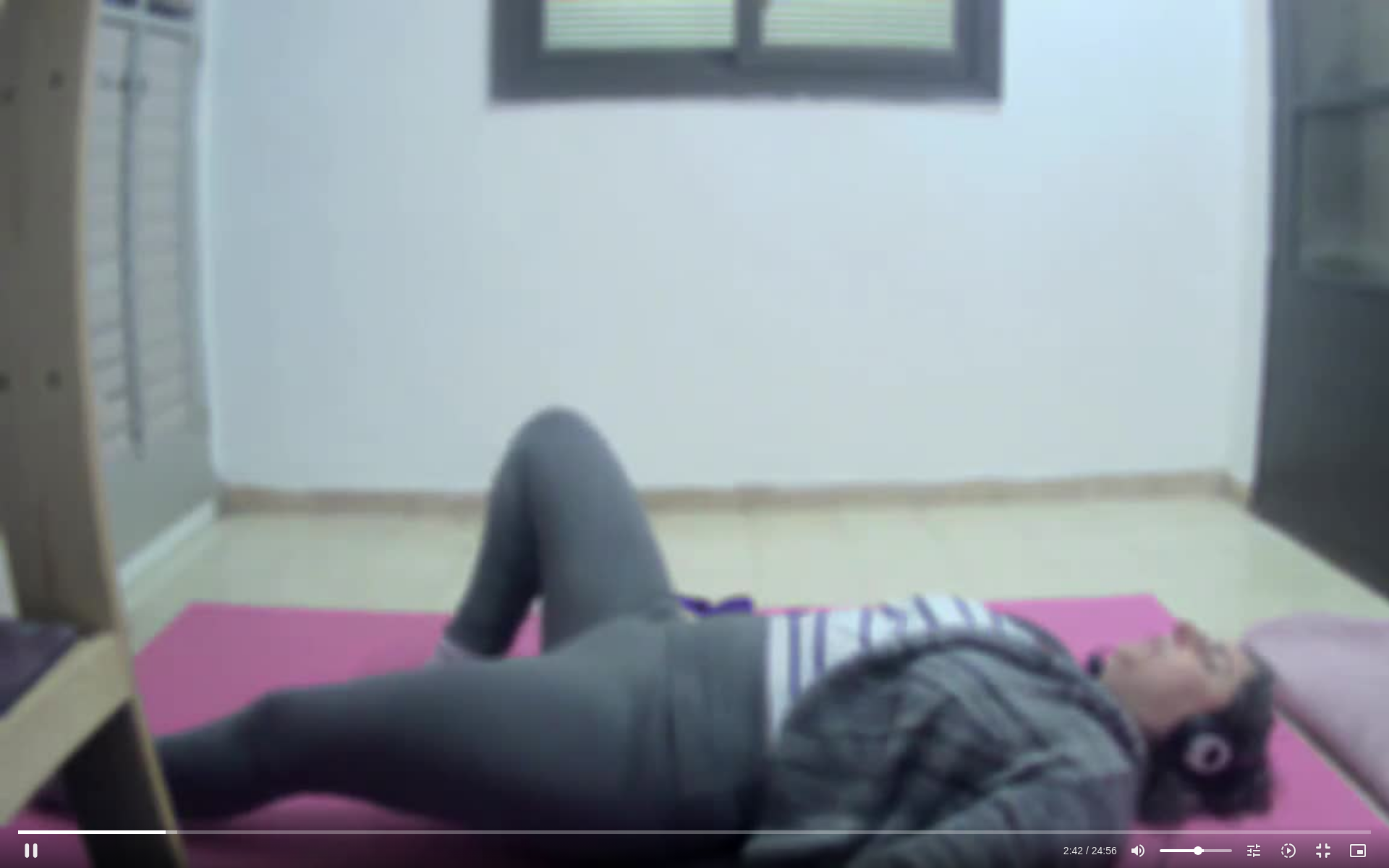
type input "53.432629710002"
type input "163.109134"
type input "52.899980272243"
type input "163.117367"
type input "52.3771947129611"
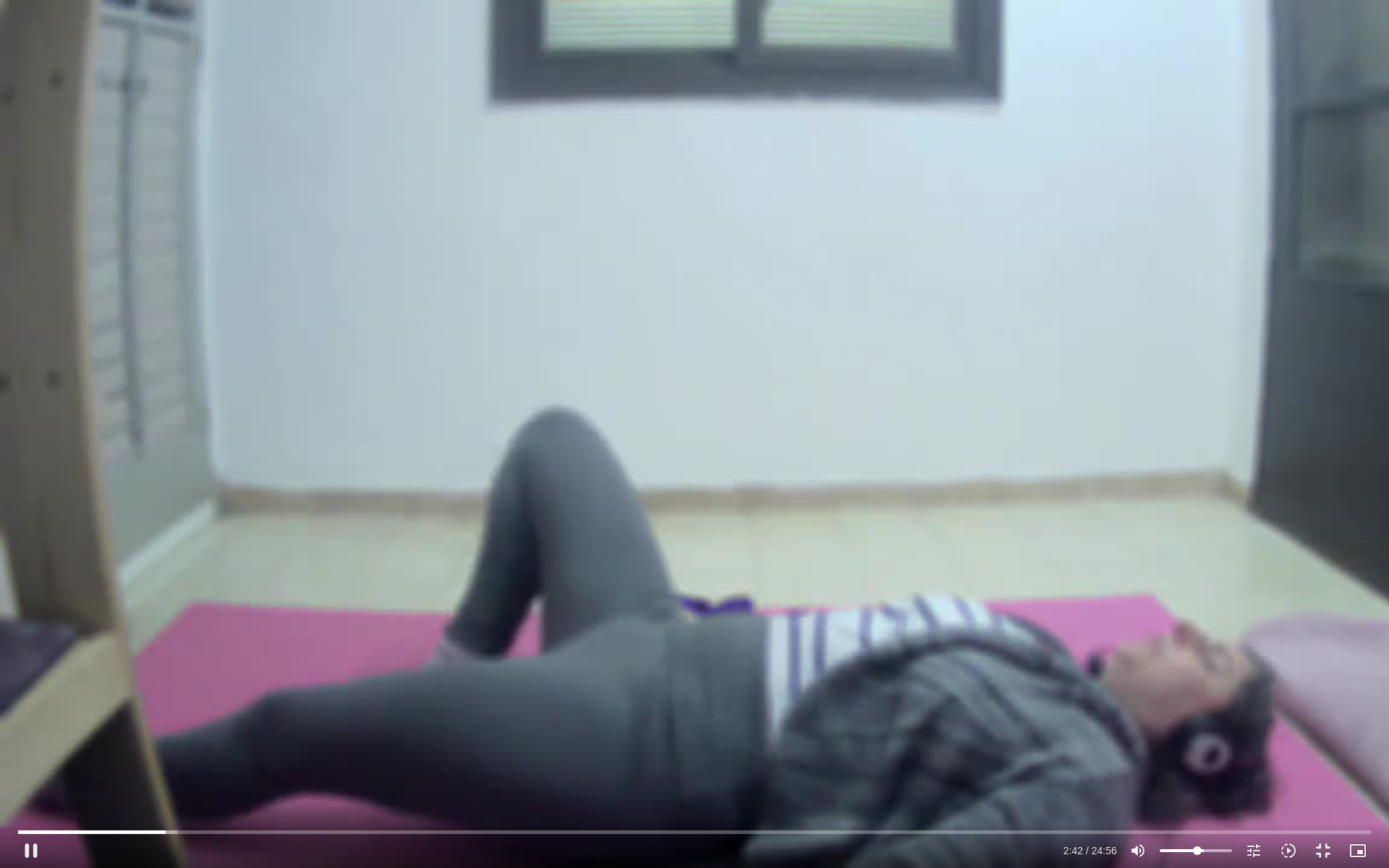
type input "163.125476"
type input "51.9826395738805"
type input "163.133219"
type input "51.4499901361215"
type input "163.141618"
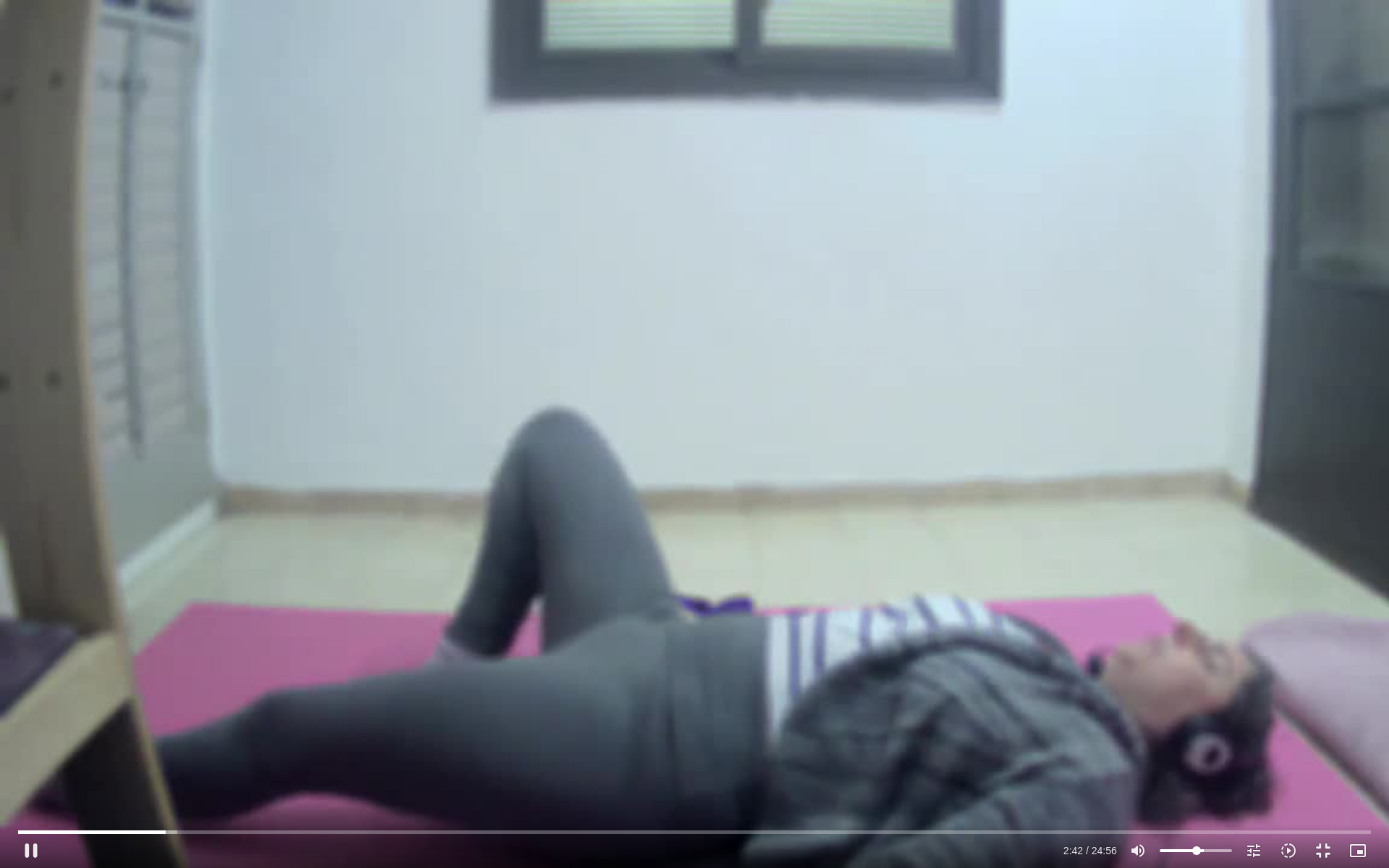
type input "50.9272045768396"
type input "163.149453"
type input "50.552377194713"
type input "163.166464"
type input "49.8619057013218"
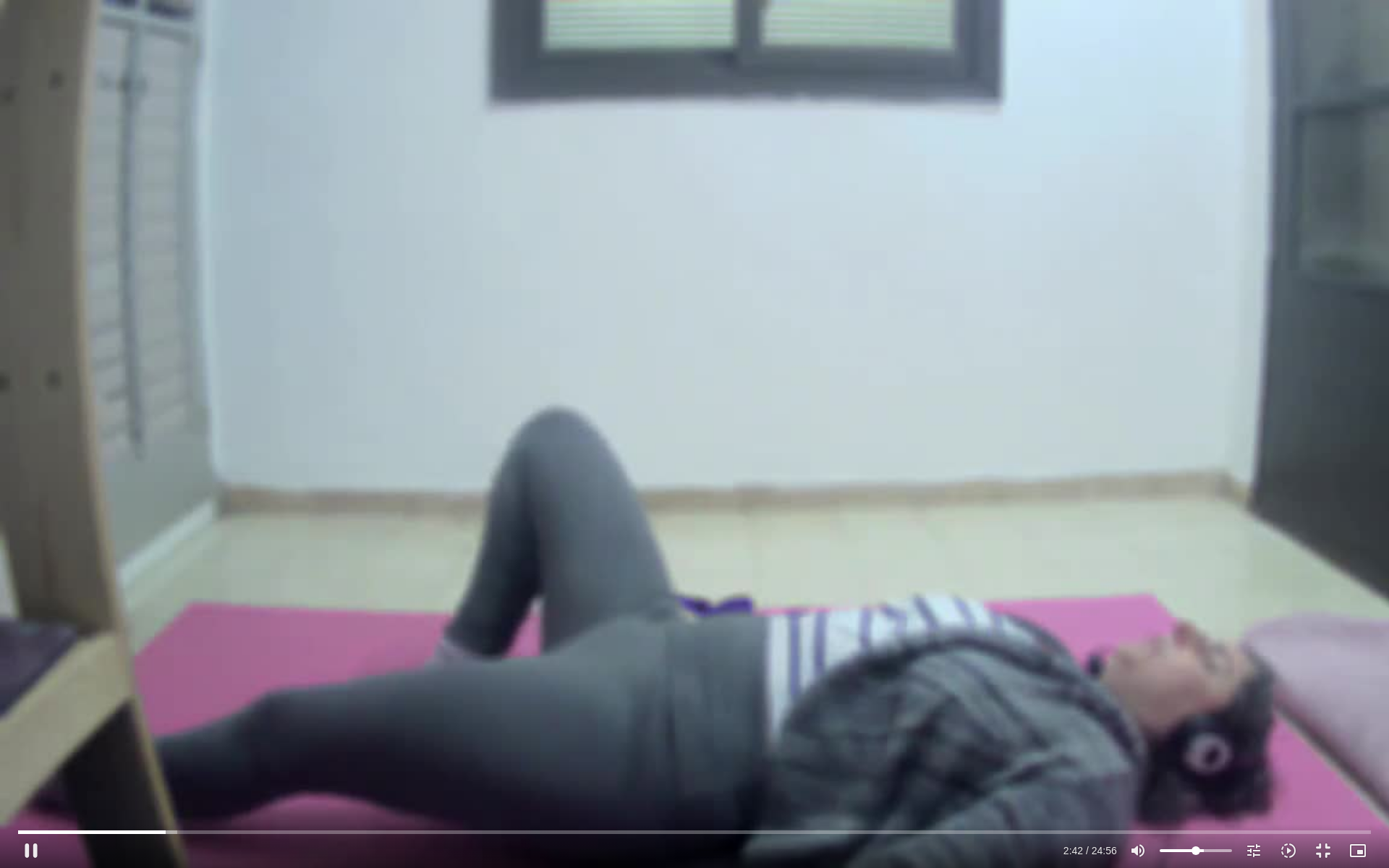
type input "163.175179"
type input "49.5068060761491"
type input "163.182983"
type input "49.1418425724995"
type input "163.199754"
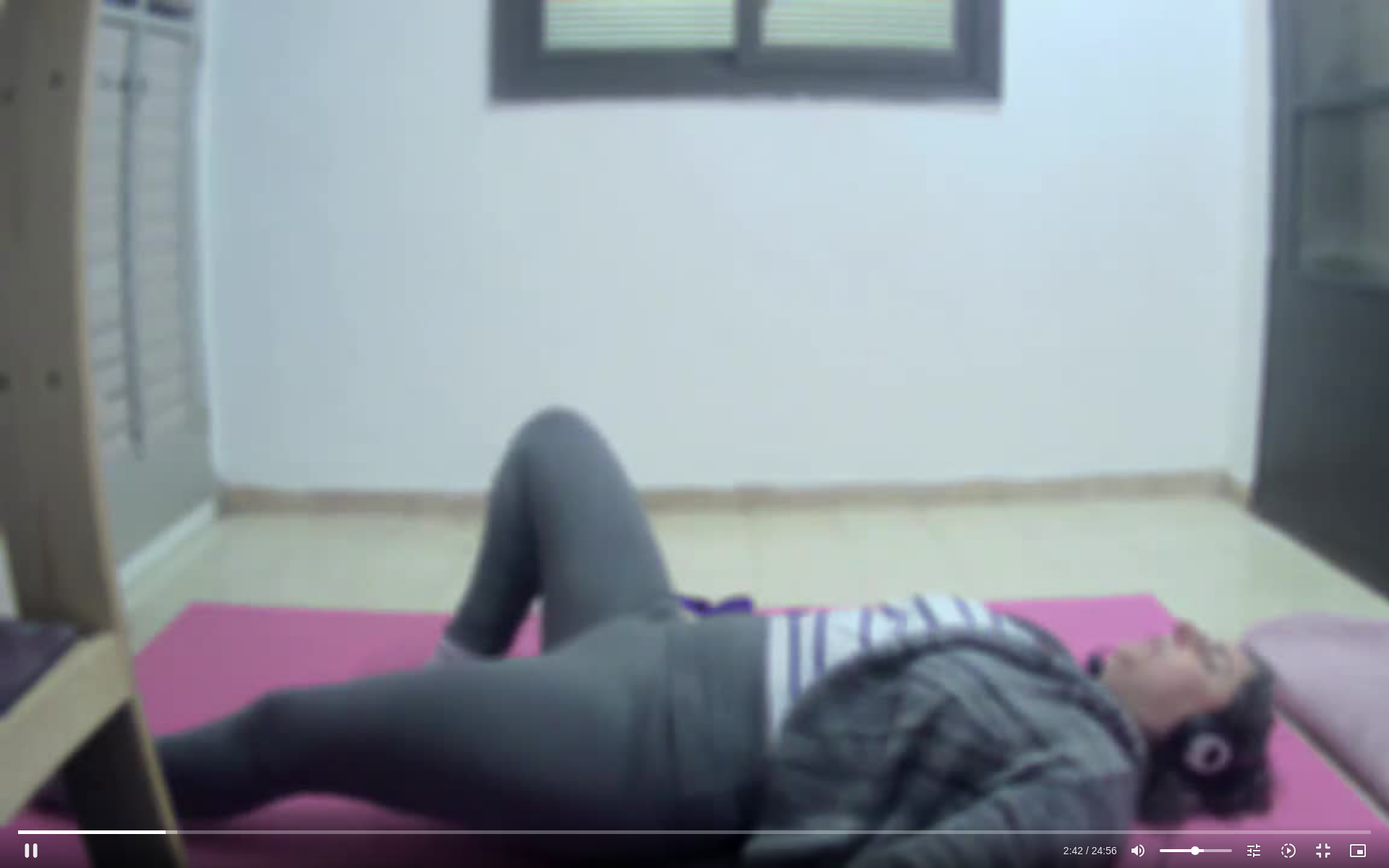
type input "48.8064707042809"
type input "163.208361"
type input "48.4612349575853"
type input "163.225303"
type input "47.7904912211482"
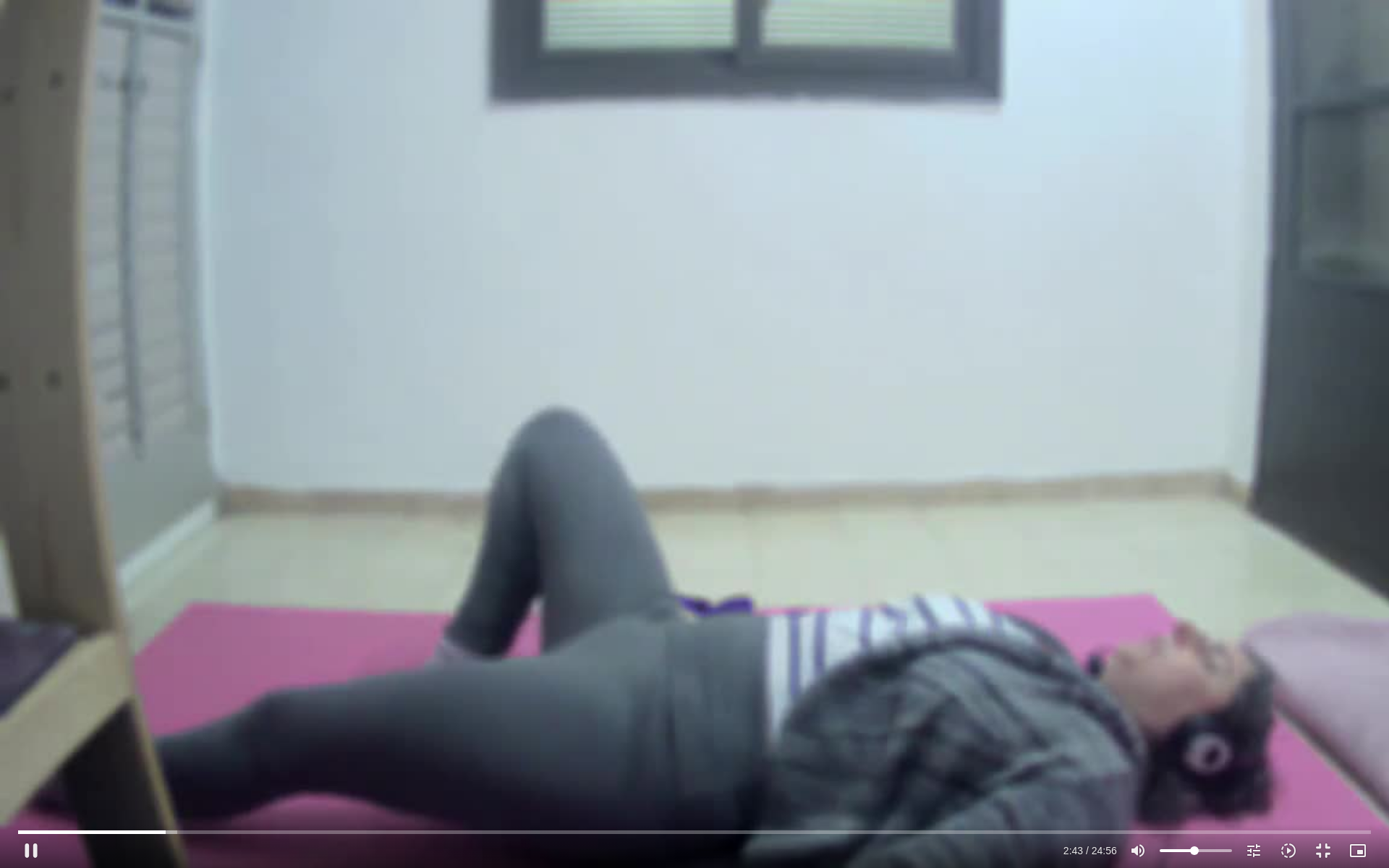
type input "163.240784"
type input "47.4649832314066"
type input "163.249719"
type input "47.139475241665"
type input "163.258489"
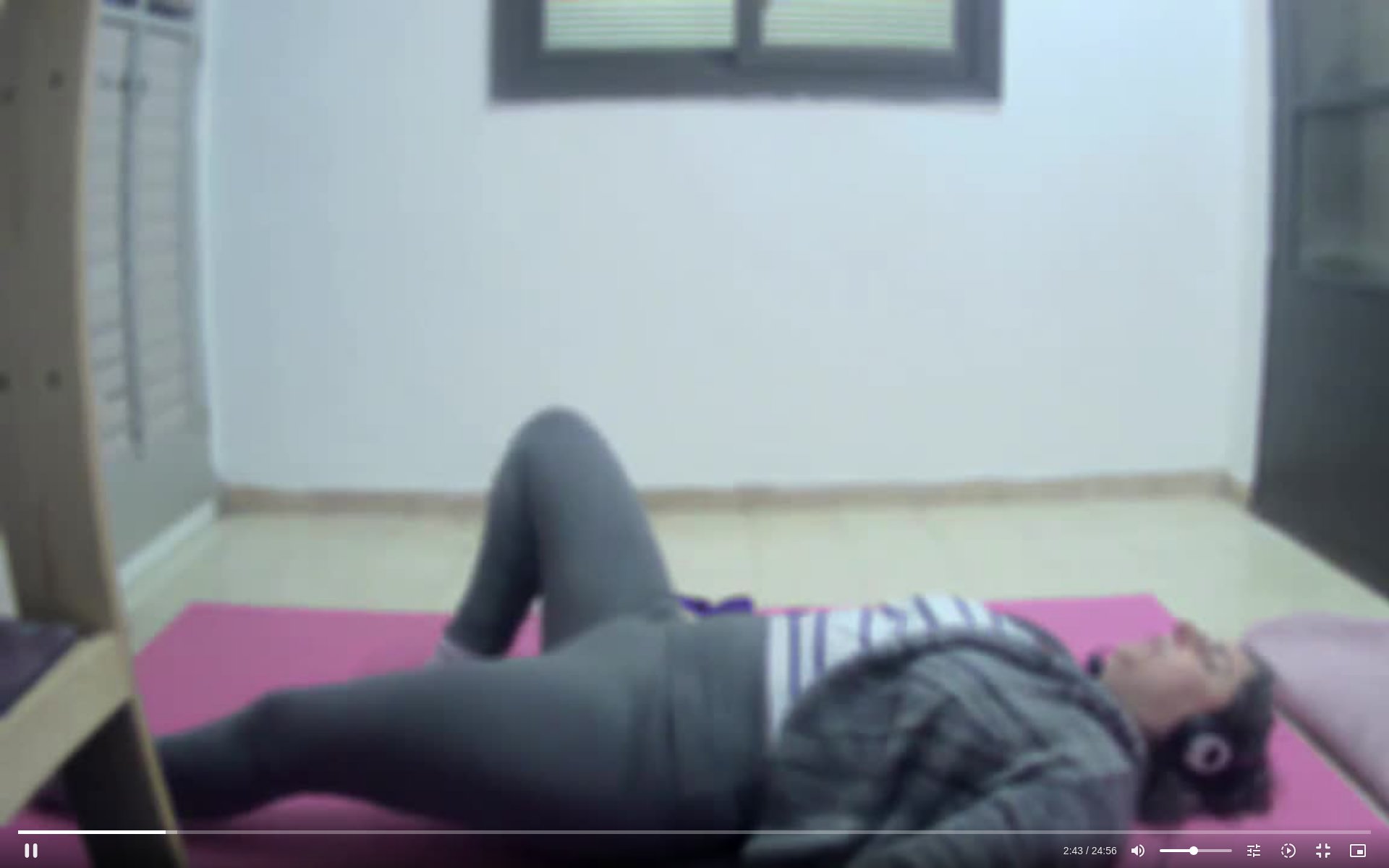
type input "46.8139672519235"
type input "163.274768"
type input "46.5180508976129"
type input "163.283757"
type input "46.2024067863484"
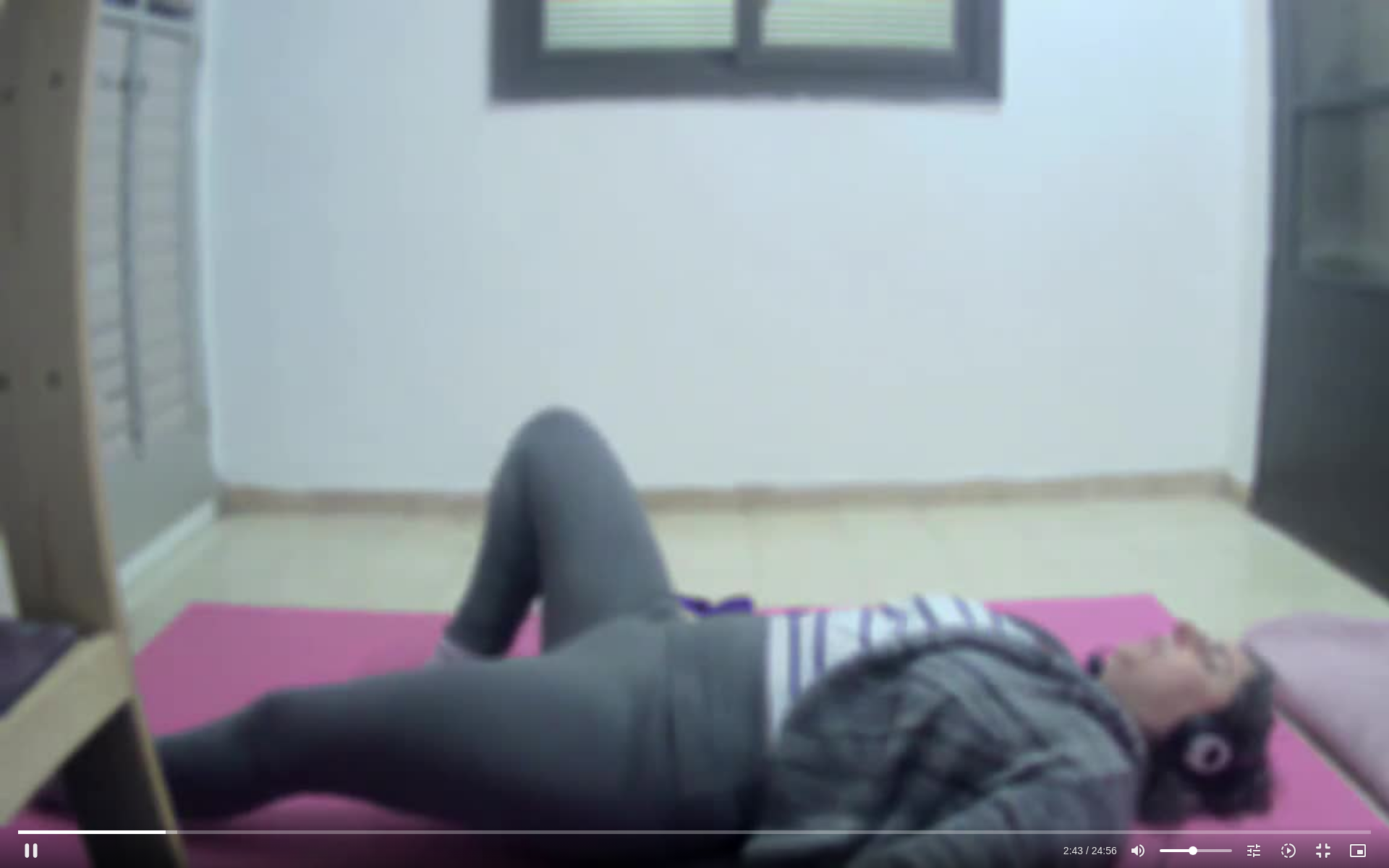
type input "163.299694"
type input "45.8768987966068"
type input "163.30816"
type input "45.6105740777274"
type input "163.324053"
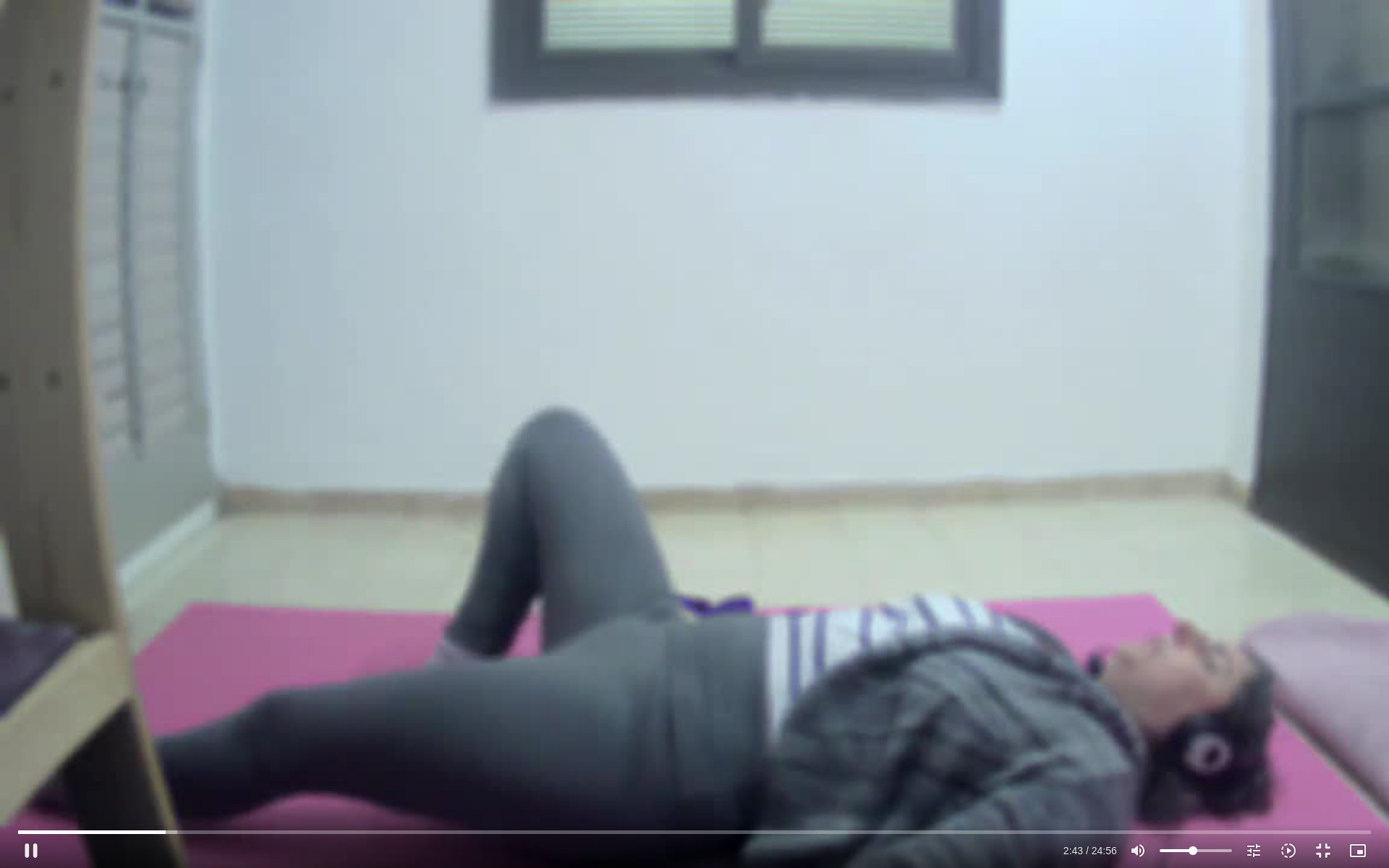
type input "45.2653383310318"
type input "163.333058"
type input "44.9398303412902"
type input "163.340726"
type input "44.6439139869797"
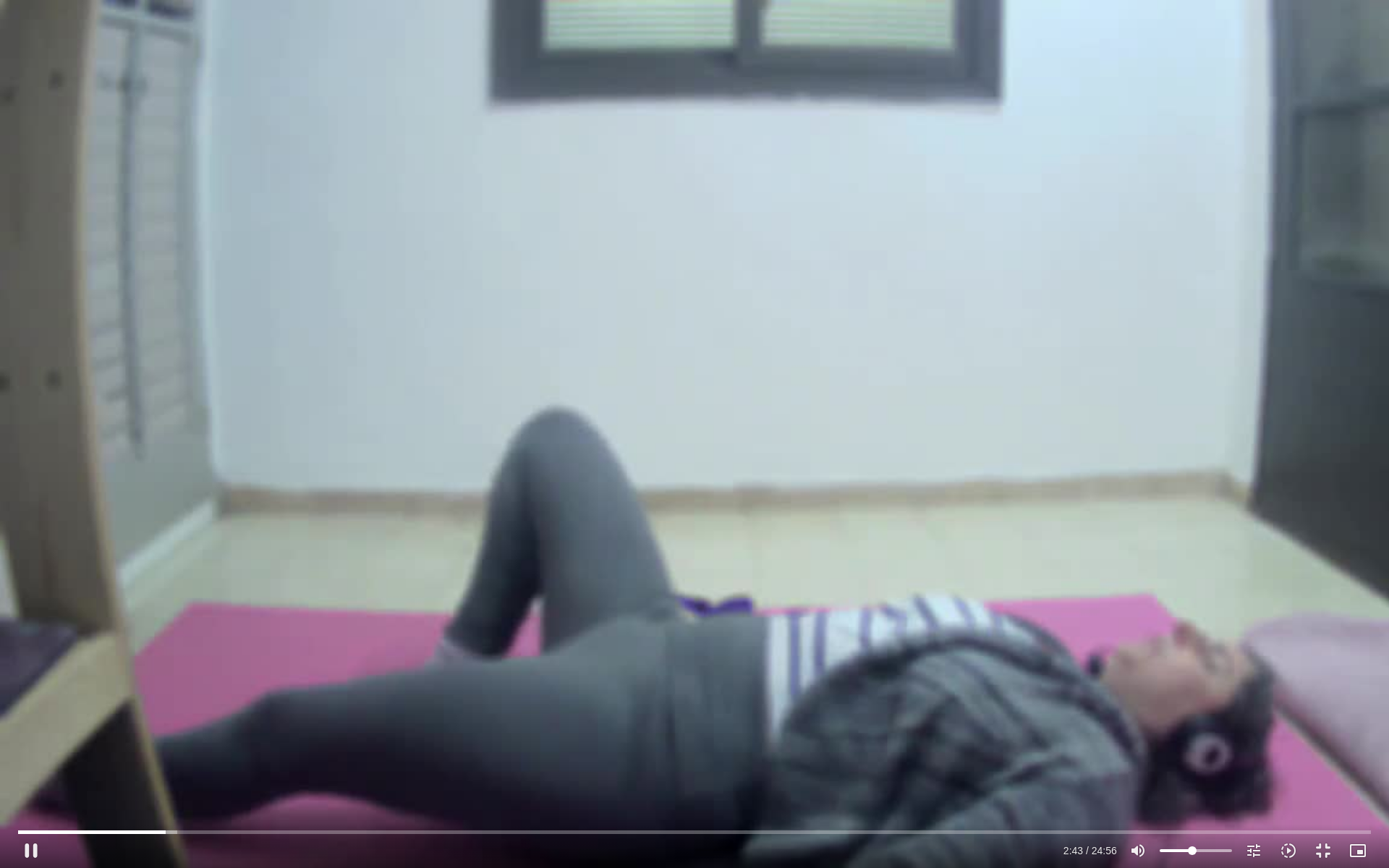
type input "163.352412"
type input "44.2986782402841"
type input "163.366427"
type input "43.9435786151115"
type input "163.376164"
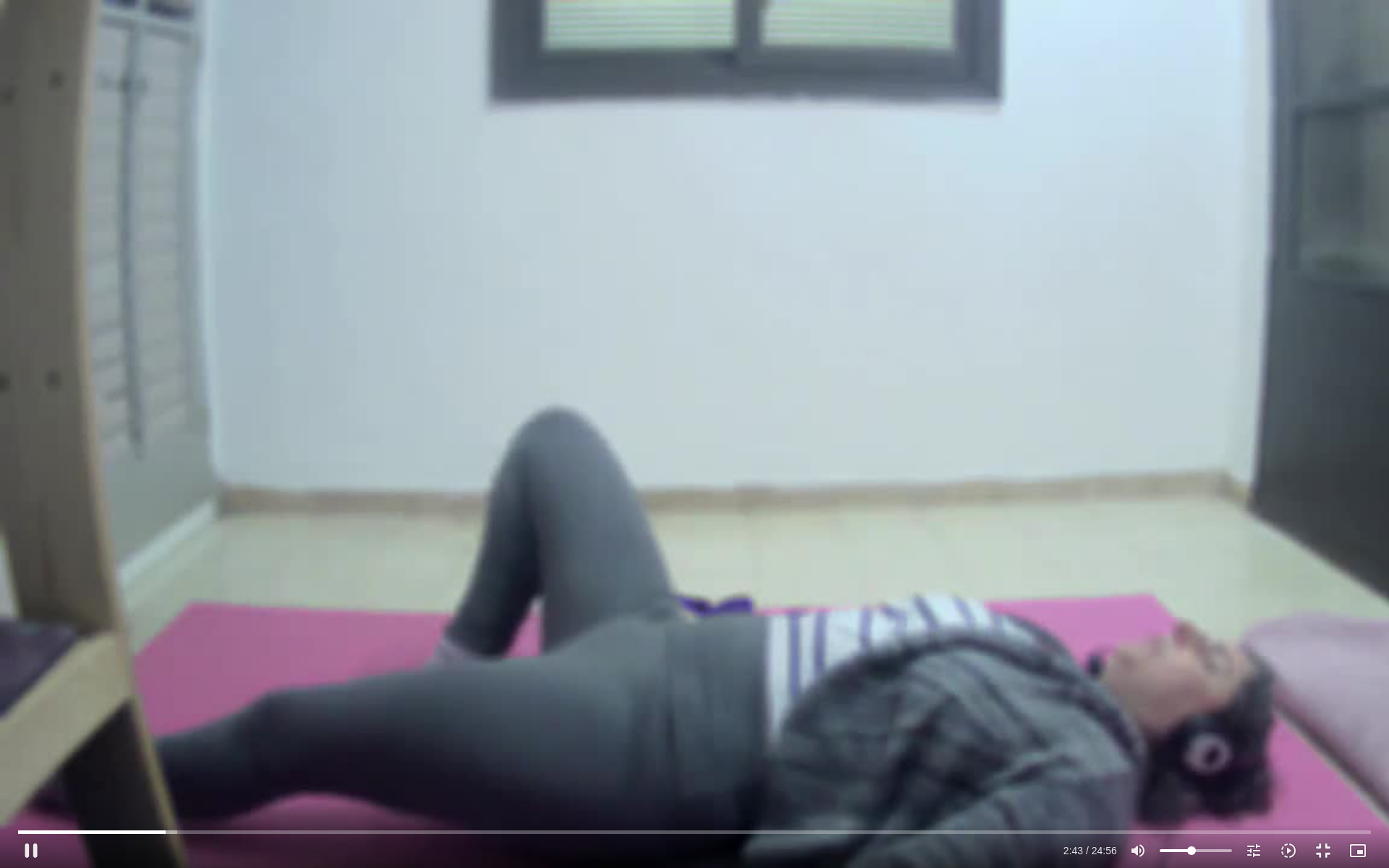
type input "43.6082067468929"
type input "163.402874"
type input "42.7993687117775"
type input "163.424749"
type input "42.6415466561452"
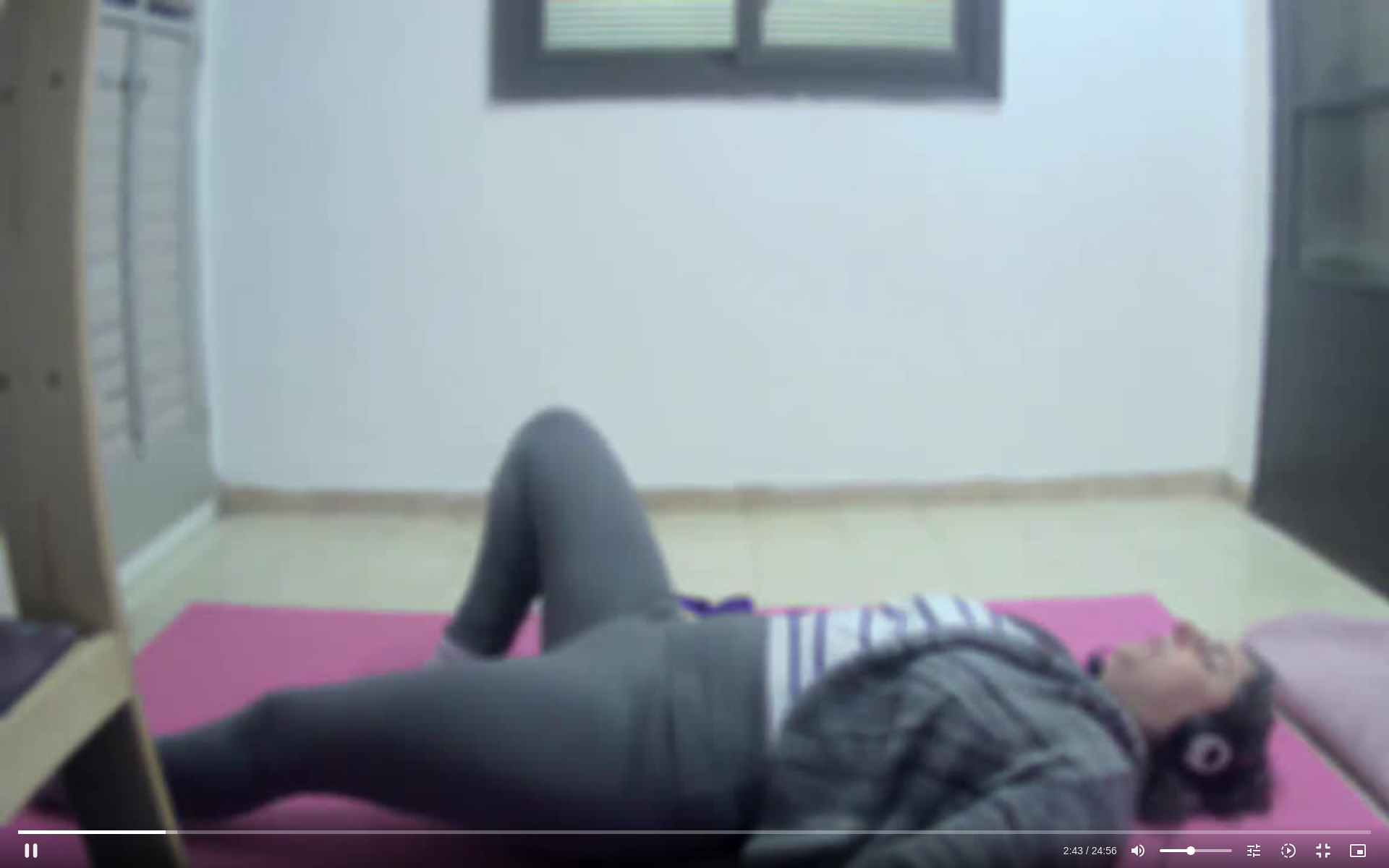
type input "163.432579"
type input "42.3554941803117"
type input "163.766571"
type input "42.3456303018347"
type input "163.850268"
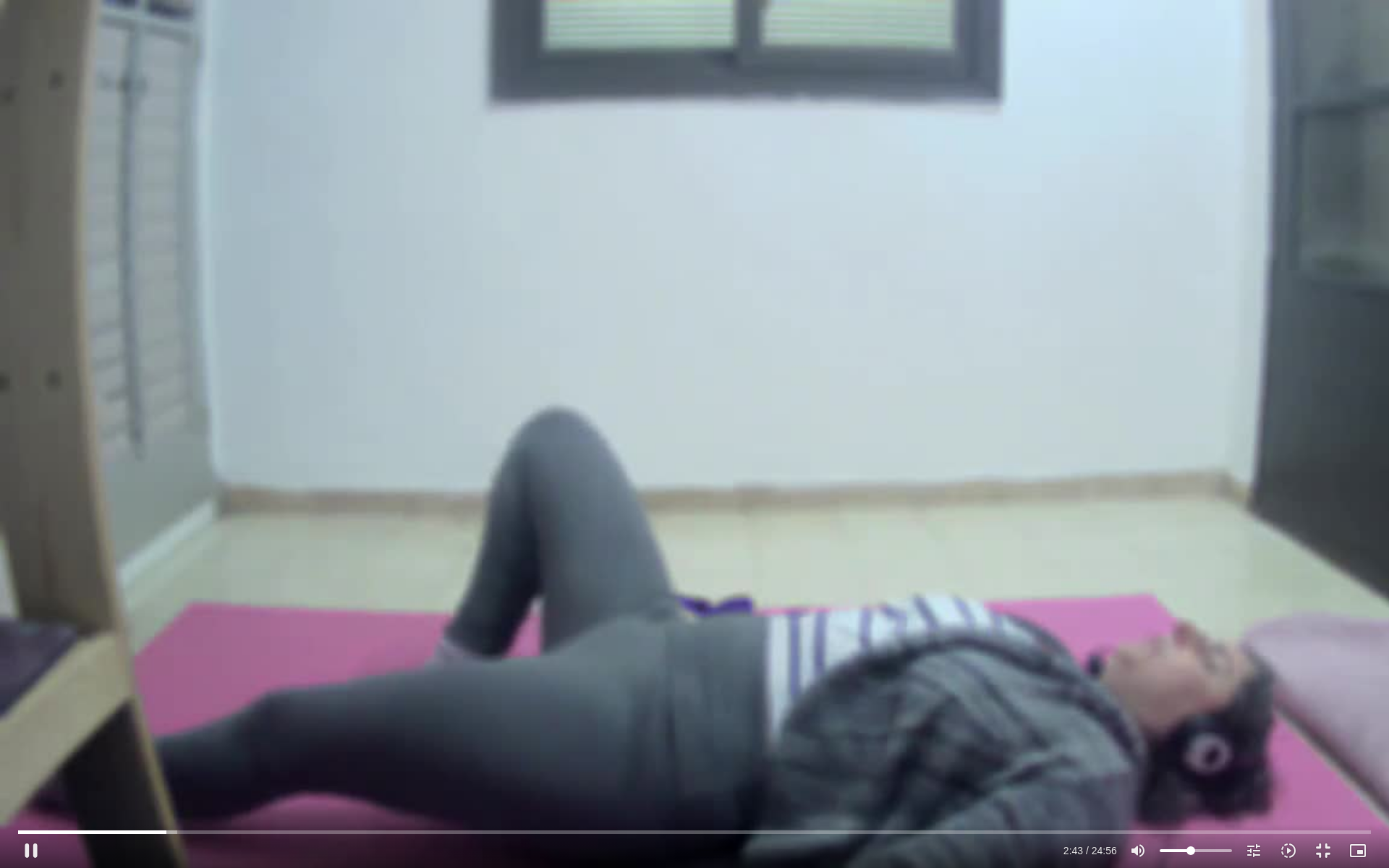
type input "42.6020911422371"
type input "163.862843"
drag, startPoint x: 1224, startPoint y: 849, endPoint x: 1190, endPoint y: 850, distance: 34.0
type input "42.6020911422371"
click at [1190, 701] on input "Volume" at bounding box center [1195, 850] width 72 height 8
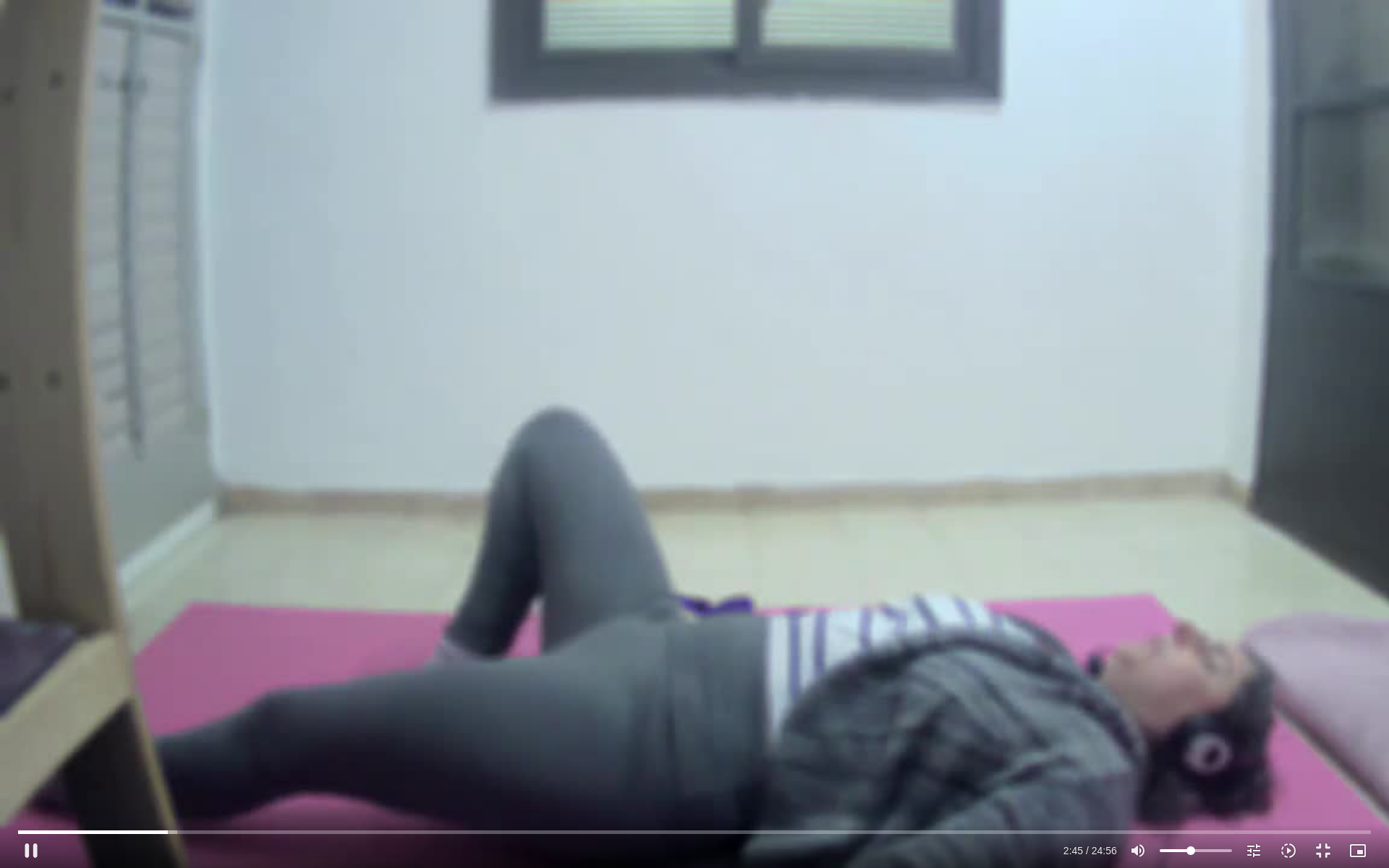
type input "166.062546"
type input "42.7500493193924"
type input "166.098623"
type input "44.3479976326692"
type input "166.14859"
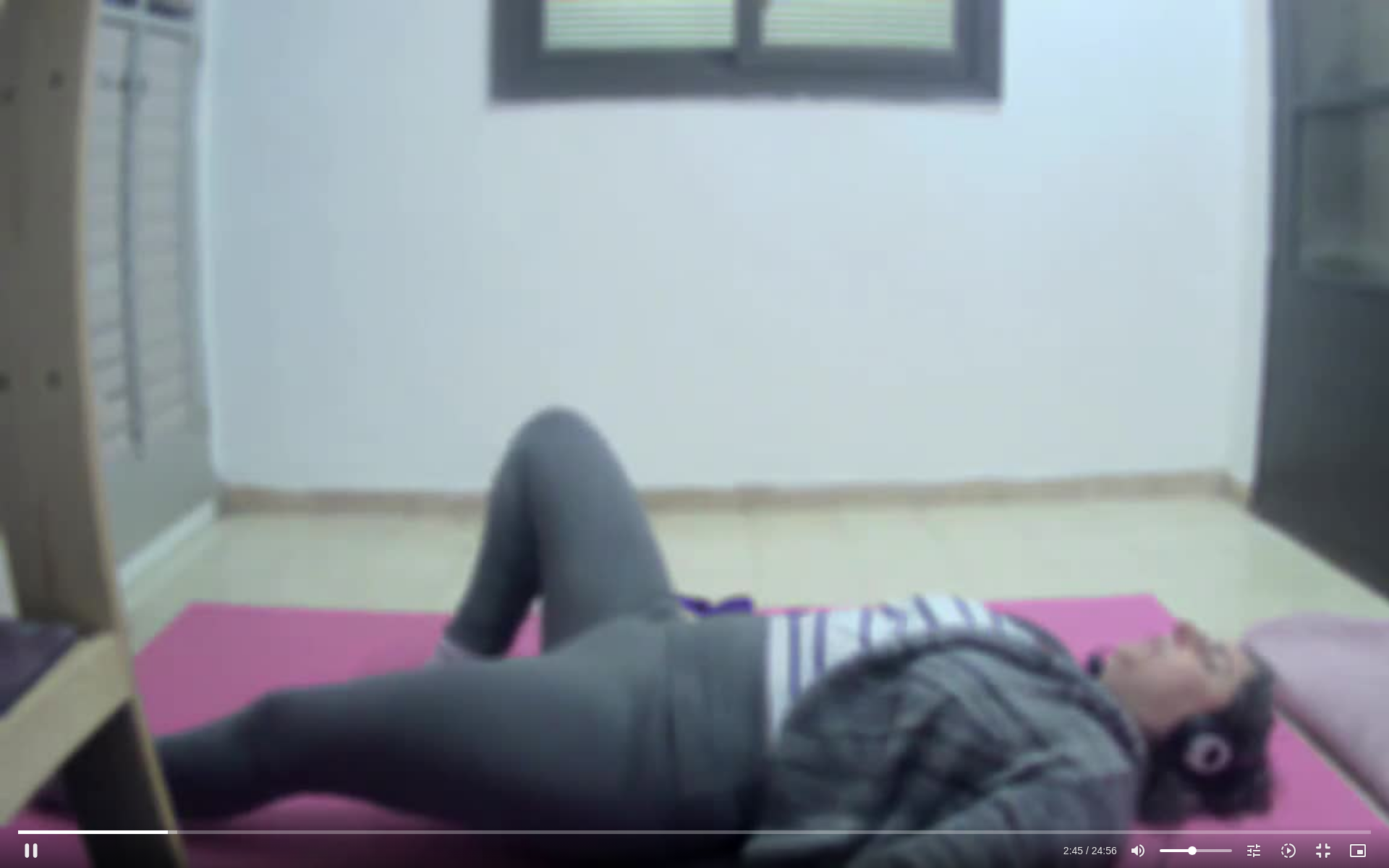
type input "46.1530873939633"
type input "166.170642"
type input "46.7843756164924"
type input "166.18163"
type input "47.4551193529296"
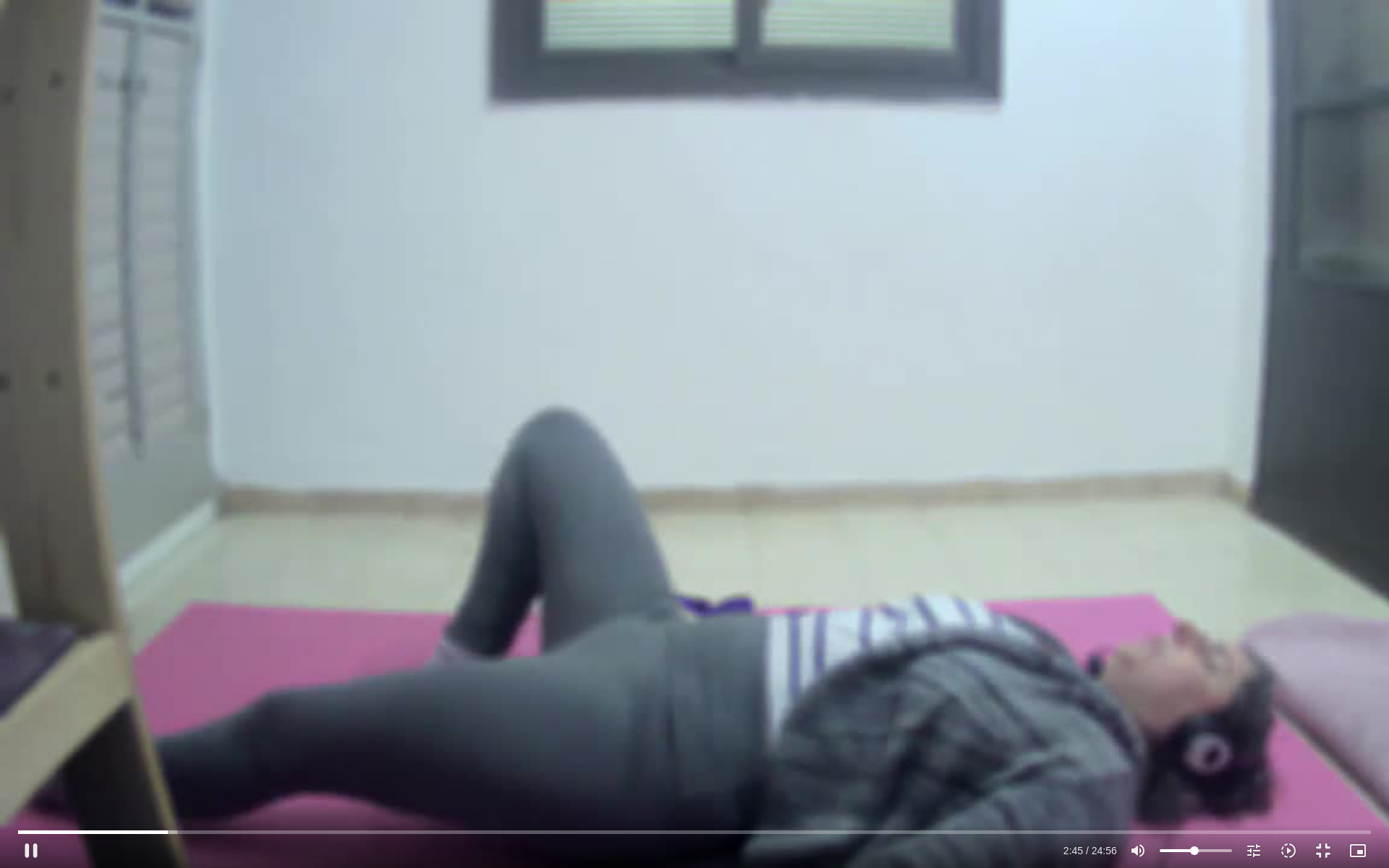
type input "166.192088"
type input "47.8003550996252"
type input "166.20059"
type input "48.1357269678438"
type input "166.21026"
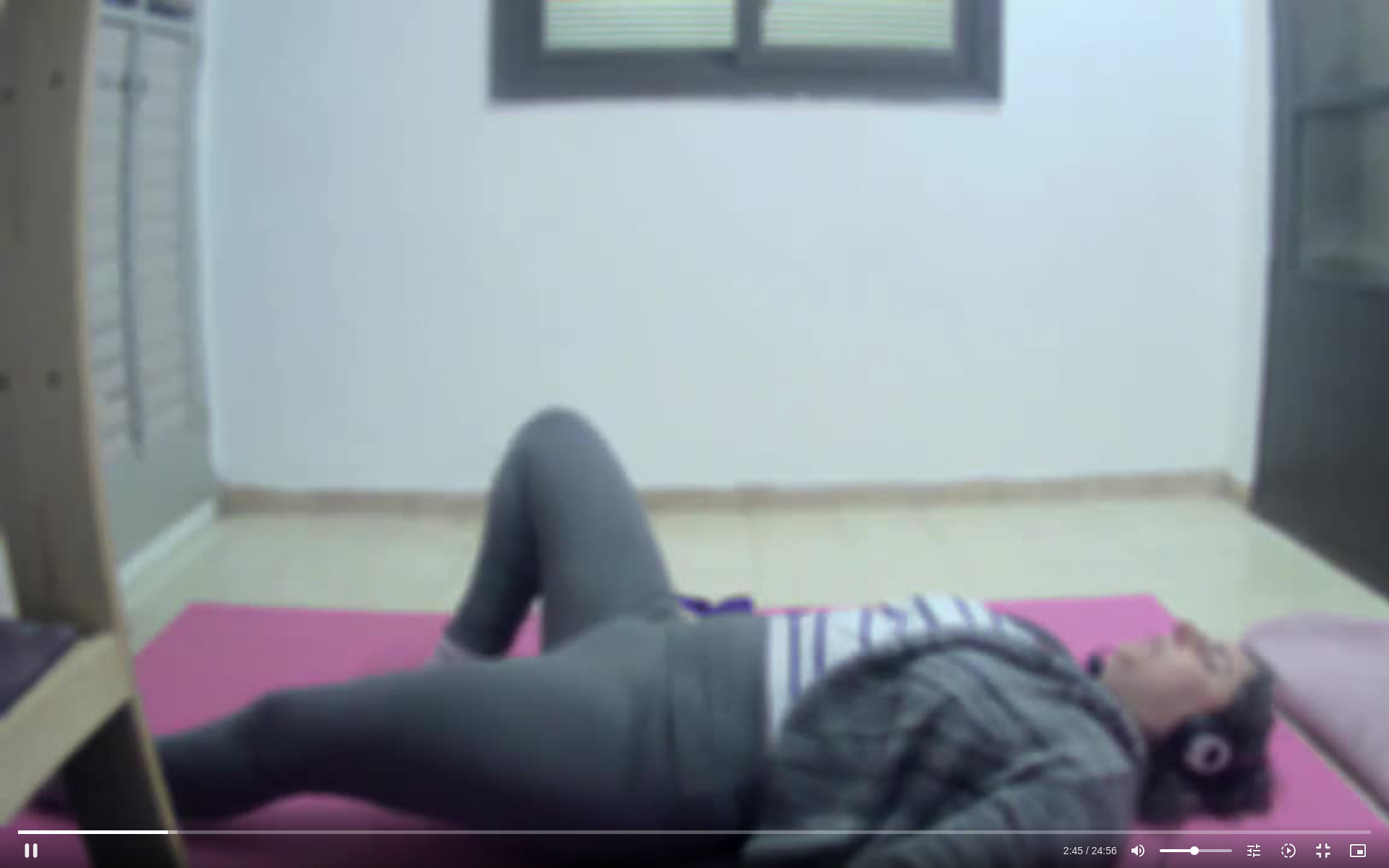
type input "48.8064707042809"
type input "166.220741"
type input "49.1418425724995"
type input "166.230169"
type input "49.4772144407181"
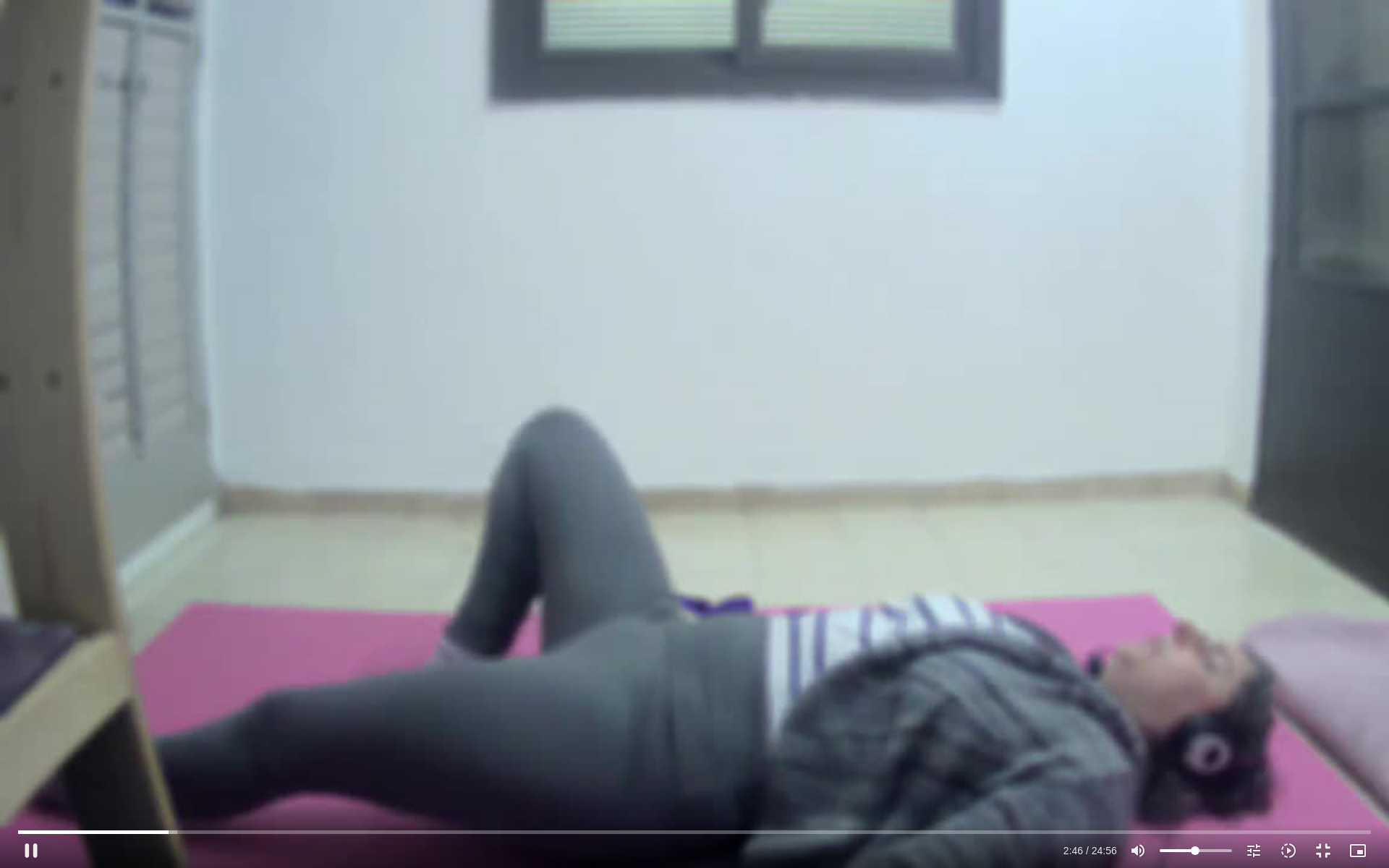
type input "166.241457"
type input "49.8125863089367"
type input "166.25144"
type input "50.4734661668968"
type input "166.262366"
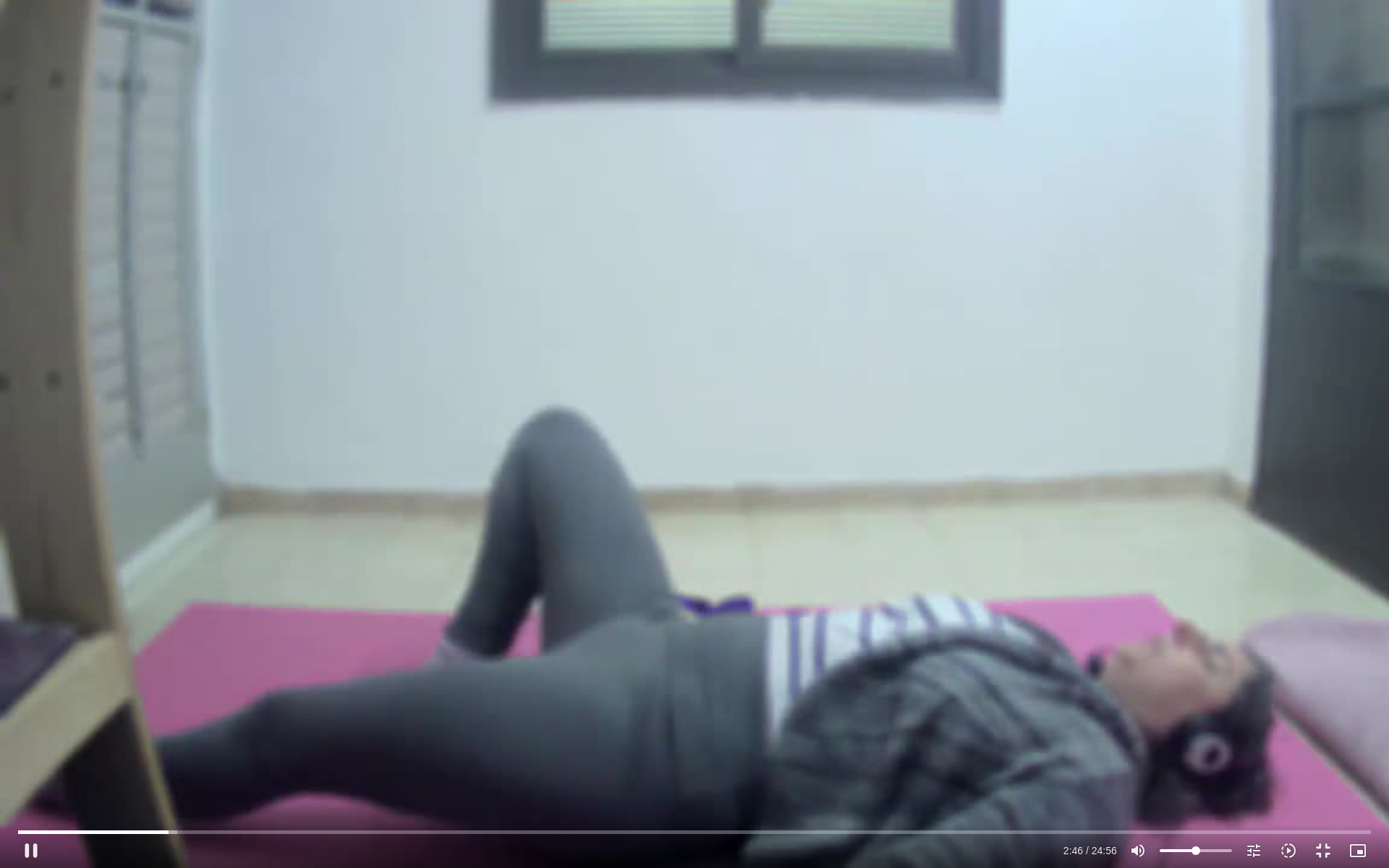
type input "50.8187019135924"
type input "166.270989"
type input "51.144209903334"
type input "166.280295"
type input "51.4697178930756"
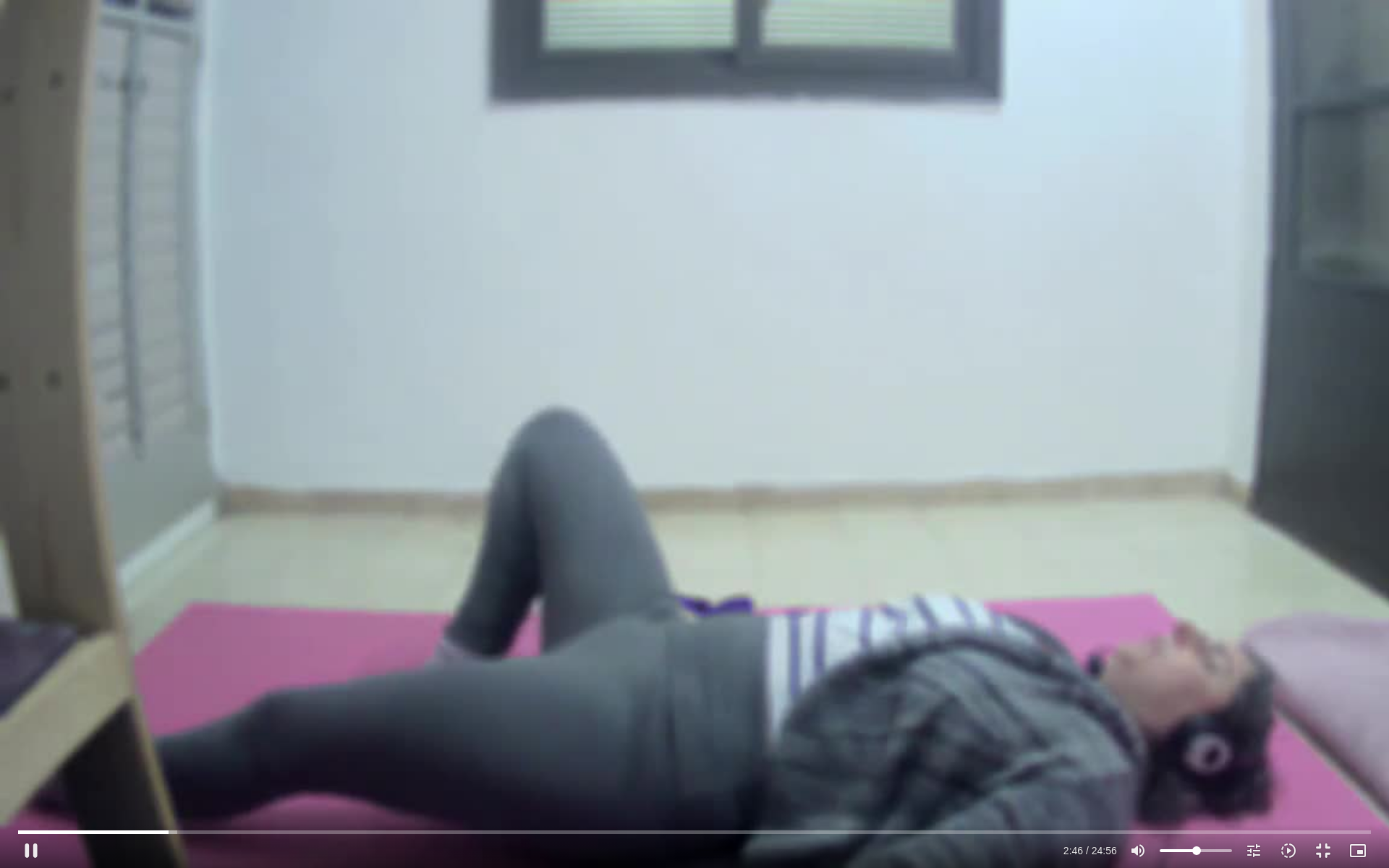
type input "166.295769"
type input "51.7952258828171"
type input "166.303947"
type input "52.1108699940817"
type input "166.312257"
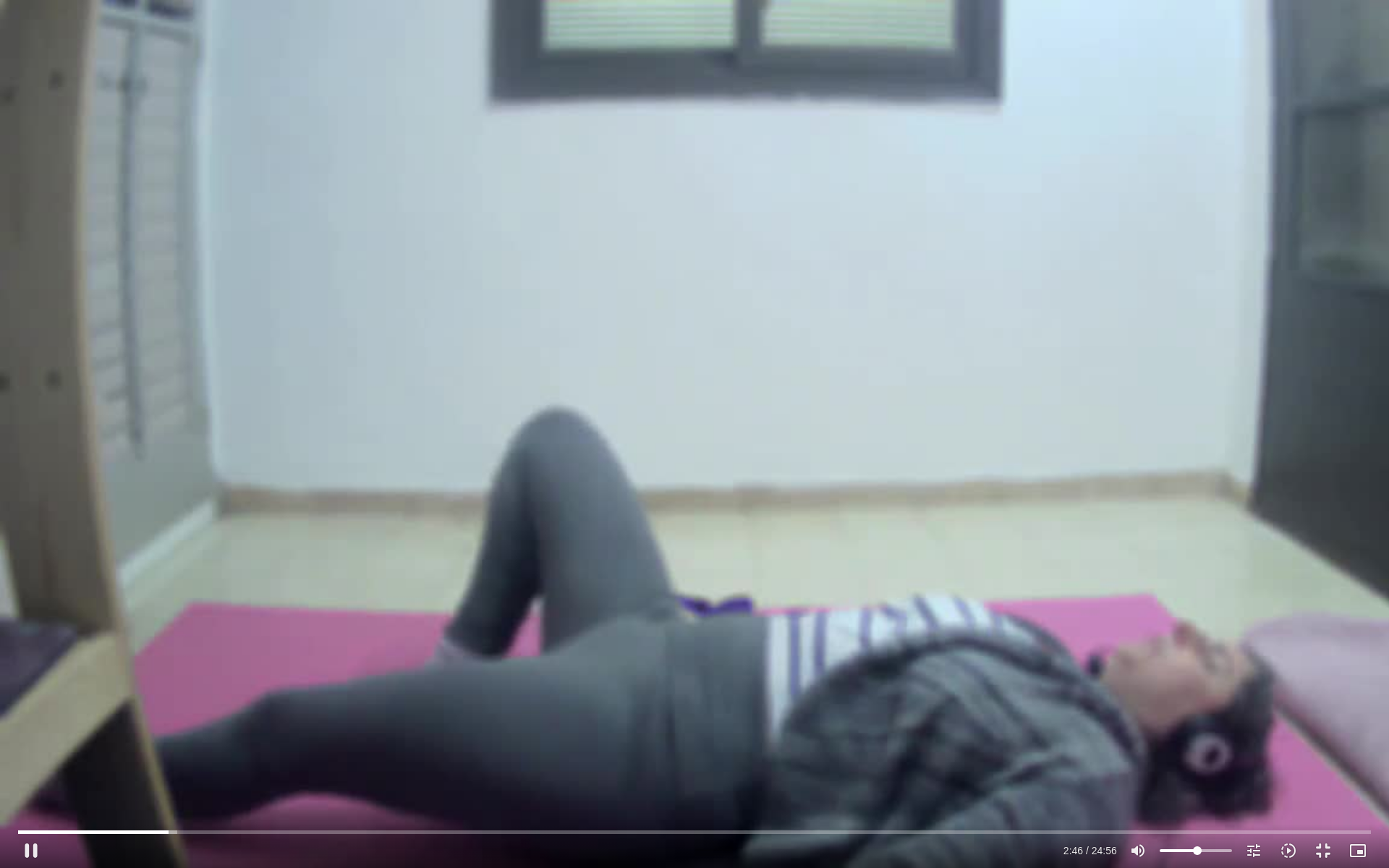
type input "52.3574669560071"
type input "166.329109"
type input "52.6336555533636"
type input "166.338001"
type input "52.9788913000592"
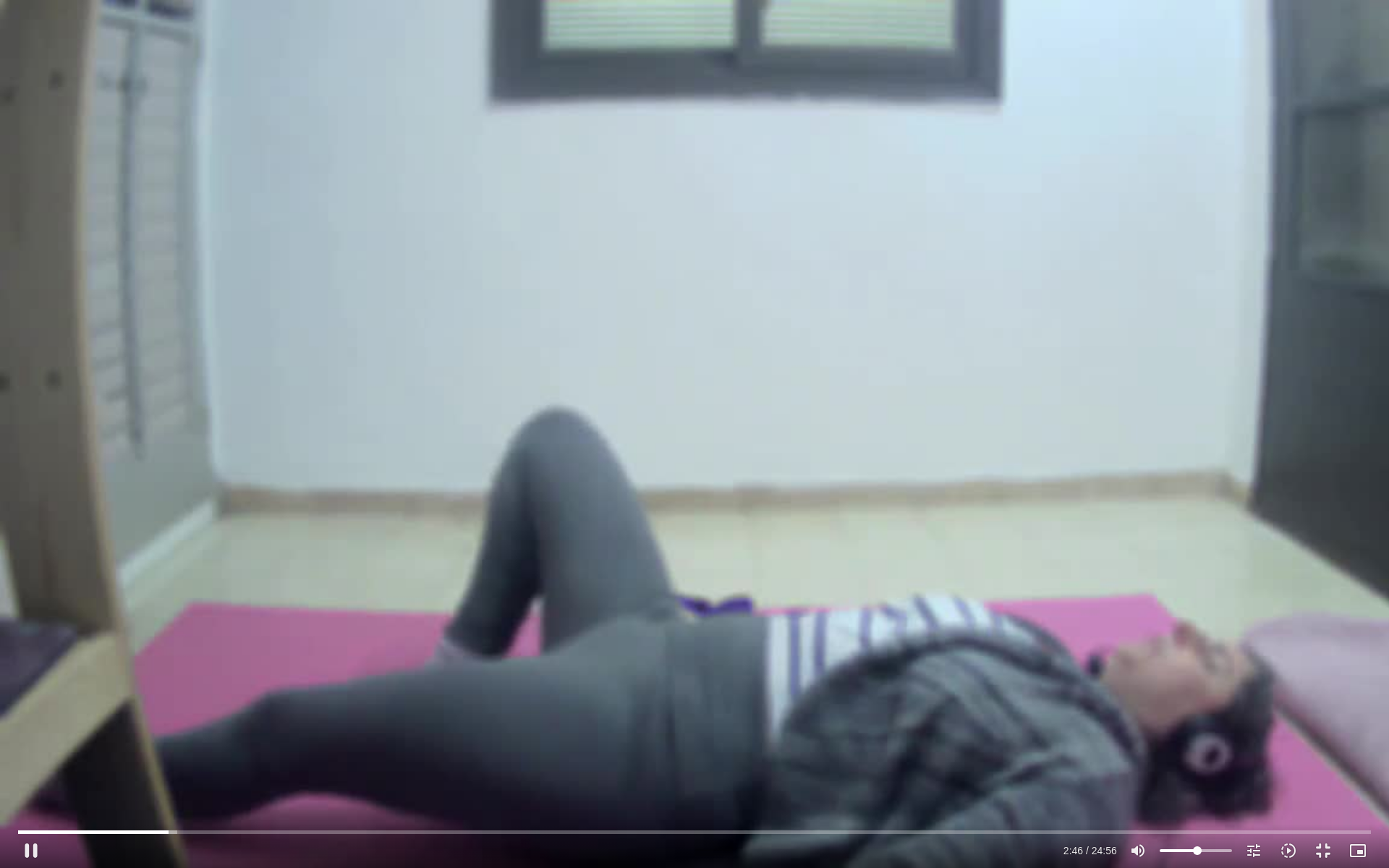
type input "166.38741"
type input "53.3043992898008"
type input "166.548073"
type input "53.3043992898008"
click at [1197, 701] on input "Volume" at bounding box center [1195, 850] width 72 height 8
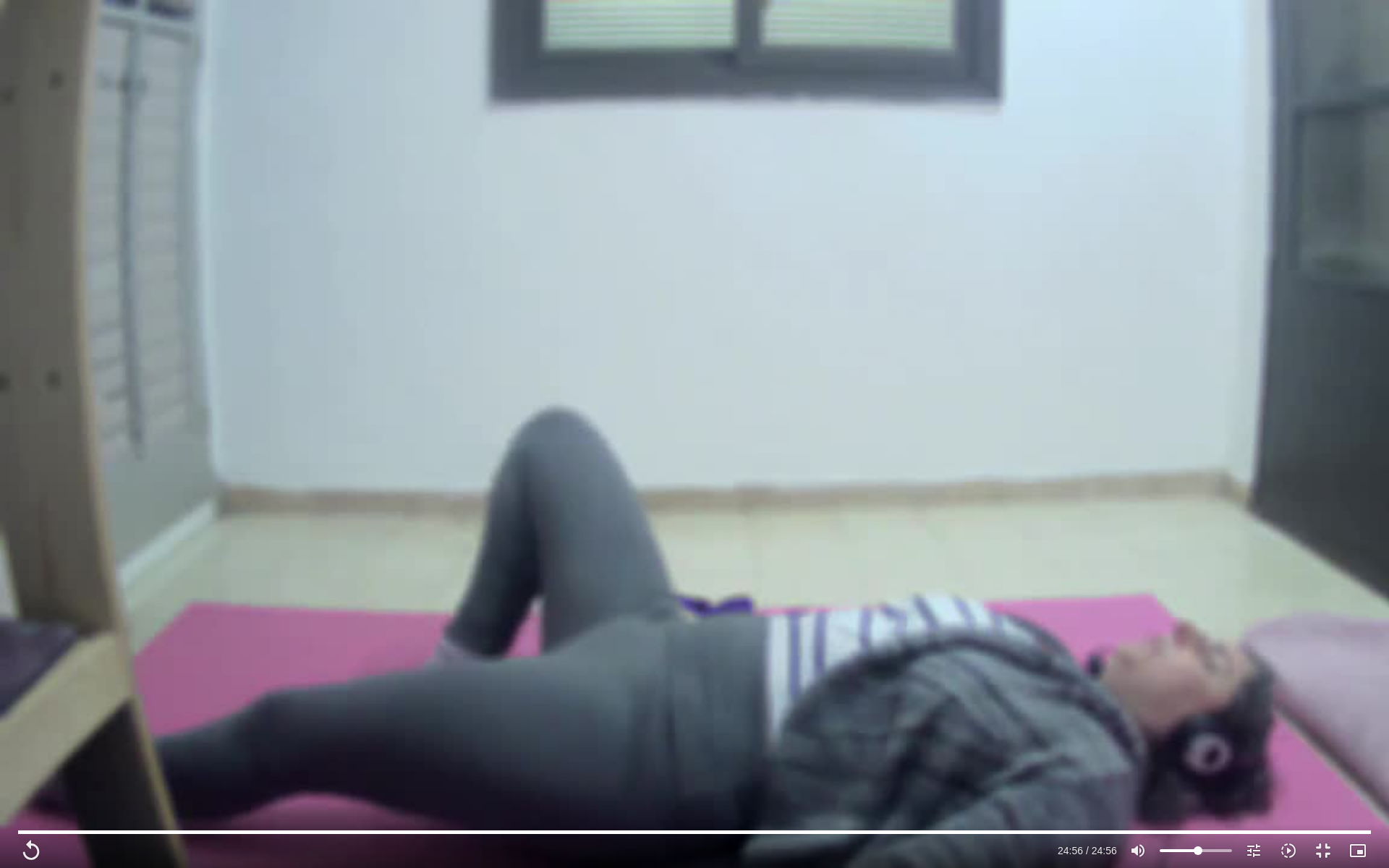
click at [94, 125] on div "Skip Ad 18:04 replay 24:56 / 24:56 volume_up Mute tune Resolution Auto 720p slo…" at bounding box center [694, 434] width 1389 height 868
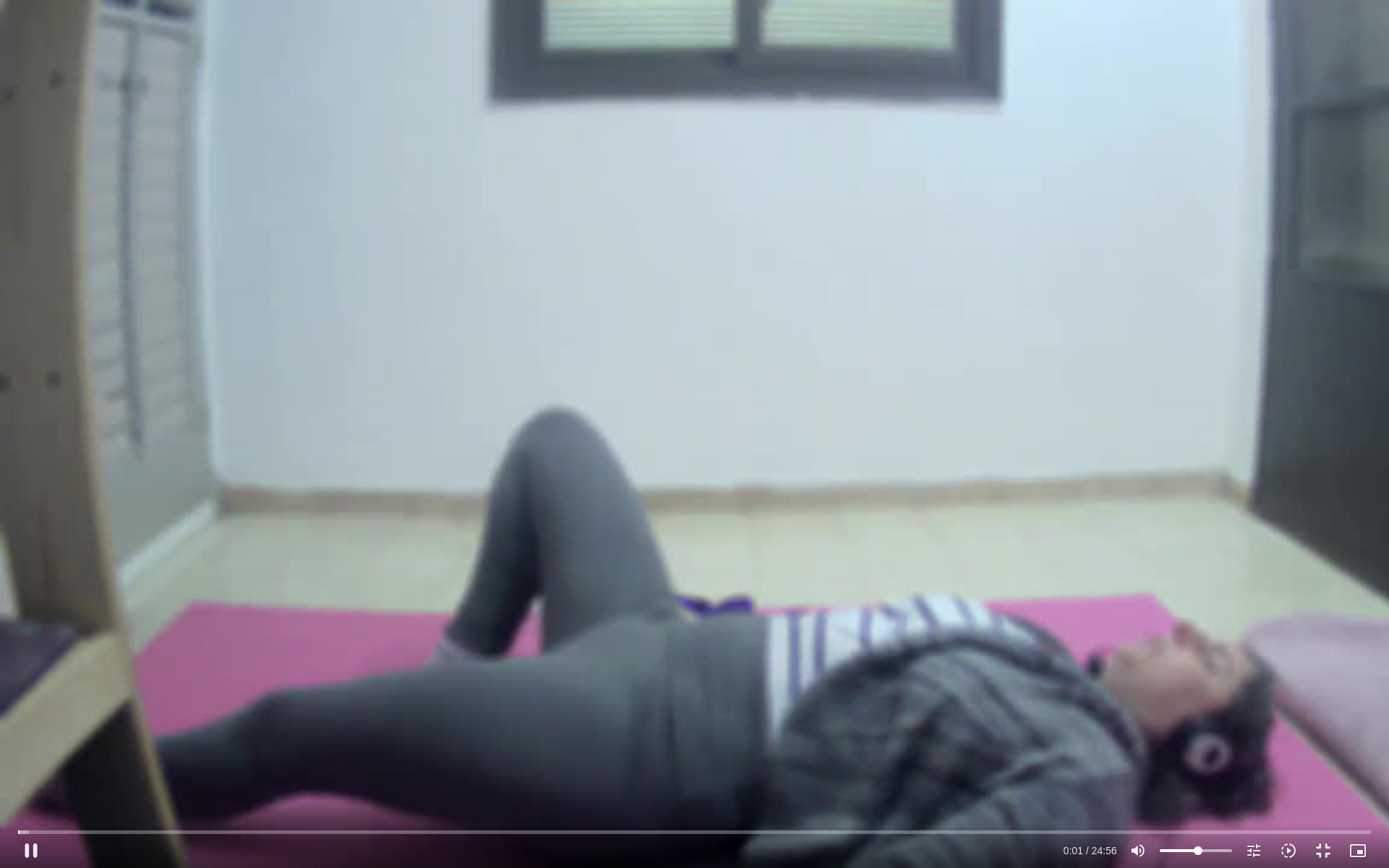
click at [561, 186] on div "Skip Ad 18:04 pause 0:01 / 24:56 volume_up Mute tune Resolution Auto 720p slow_…" at bounding box center [694, 434] width 1389 height 868
type input "1.476633"
